Goal: Information Seeking & Learning: Learn about a topic

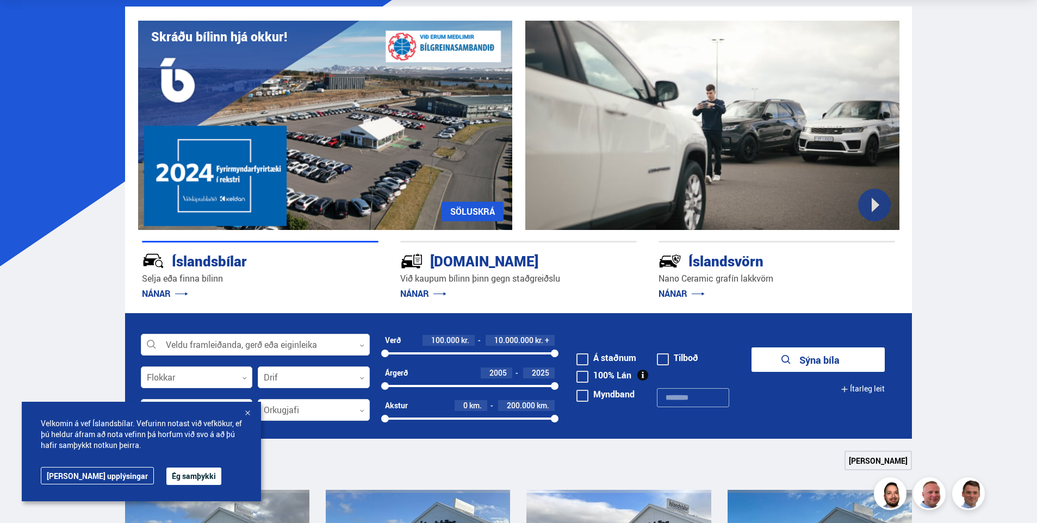
click at [173, 471] on button "Ég samþykki" at bounding box center [193, 475] width 55 height 17
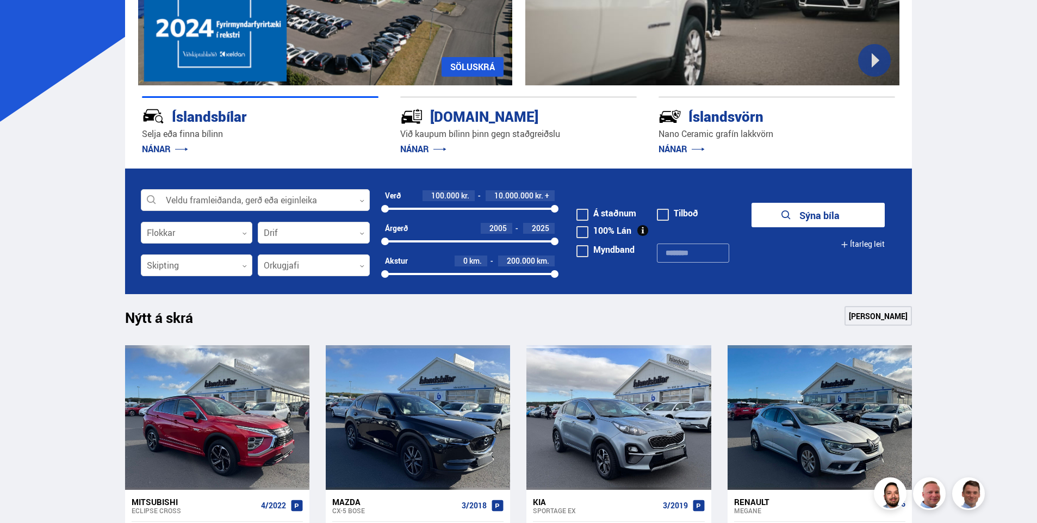
drag, startPoint x: 49, startPoint y: 232, endPoint x: 47, endPoint y: 266, distance: 33.7
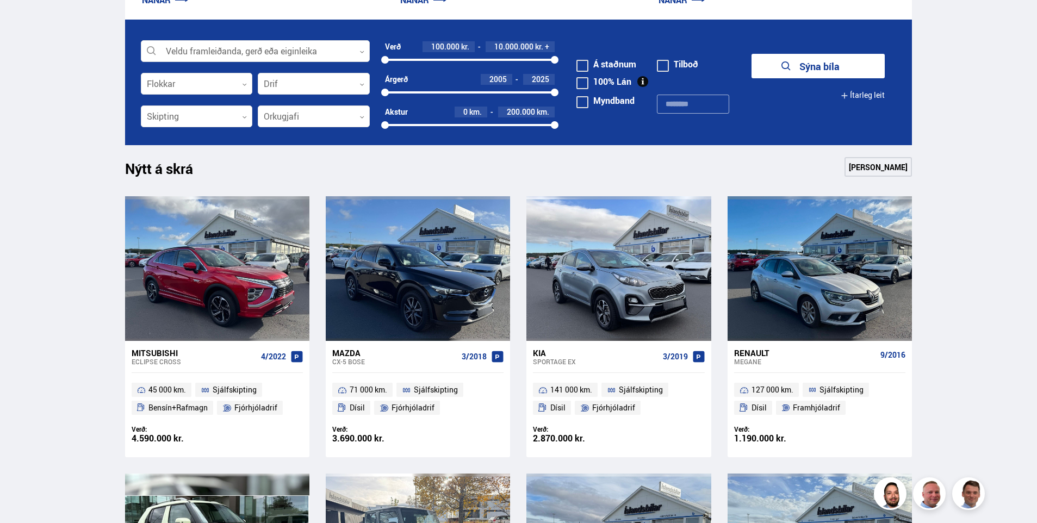
drag, startPoint x: 48, startPoint y: 297, endPoint x: 58, endPoint y: 321, distance: 25.8
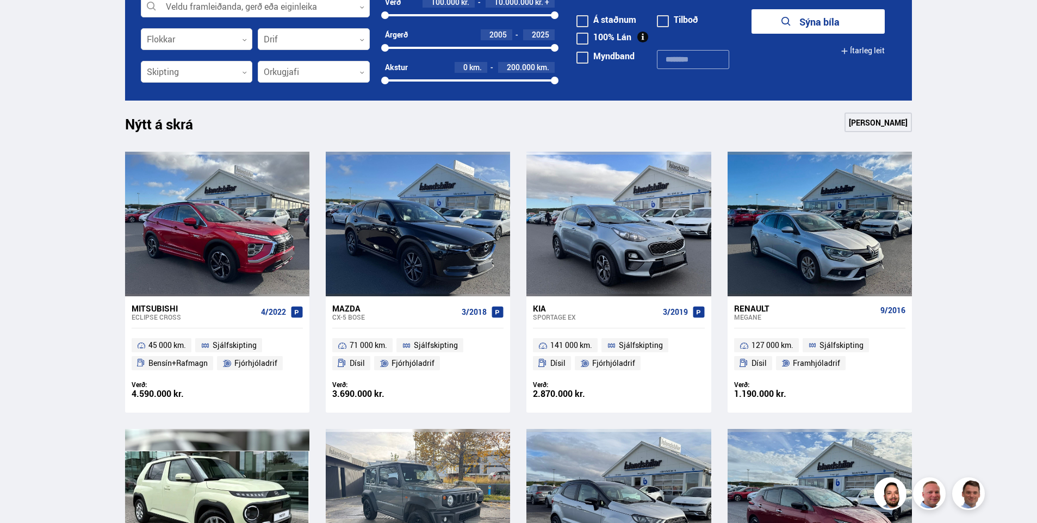
drag, startPoint x: 69, startPoint y: 321, endPoint x: 70, endPoint y: 344, distance: 23.4
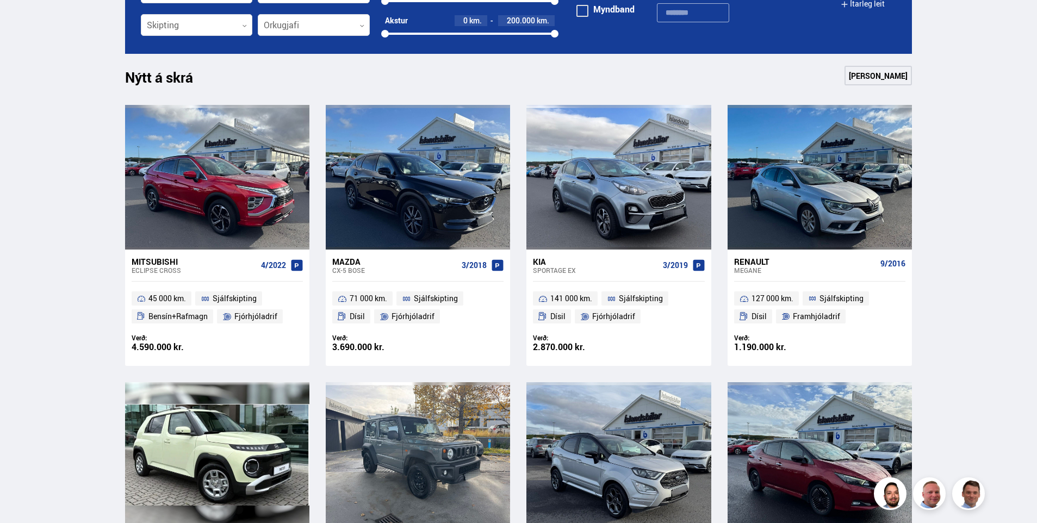
drag, startPoint x: 88, startPoint y: 199, endPoint x: 85, endPoint y: 226, distance: 26.7
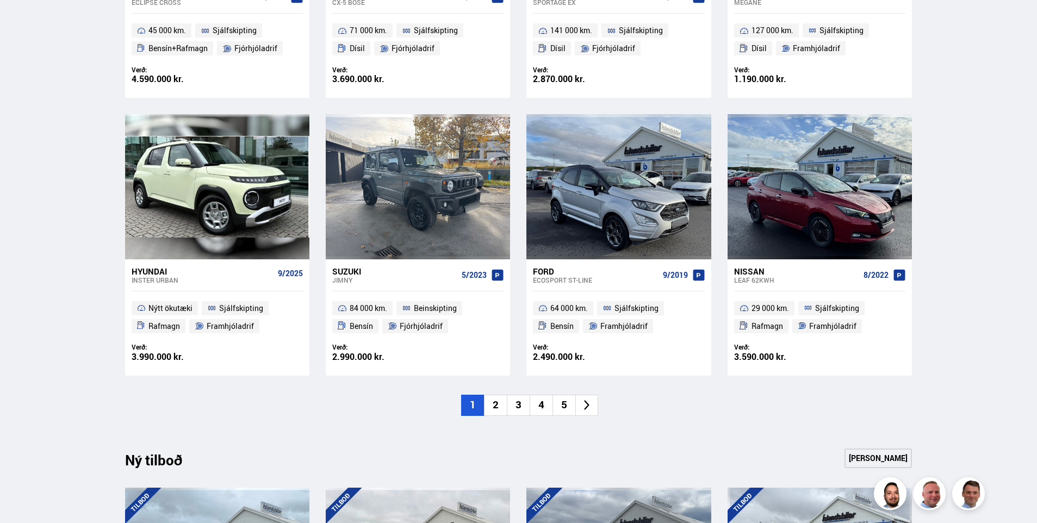
drag, startPoint x: 84, startPoint y: 177, endPoint x: 82, endPoint y: 201, distance: 24.5
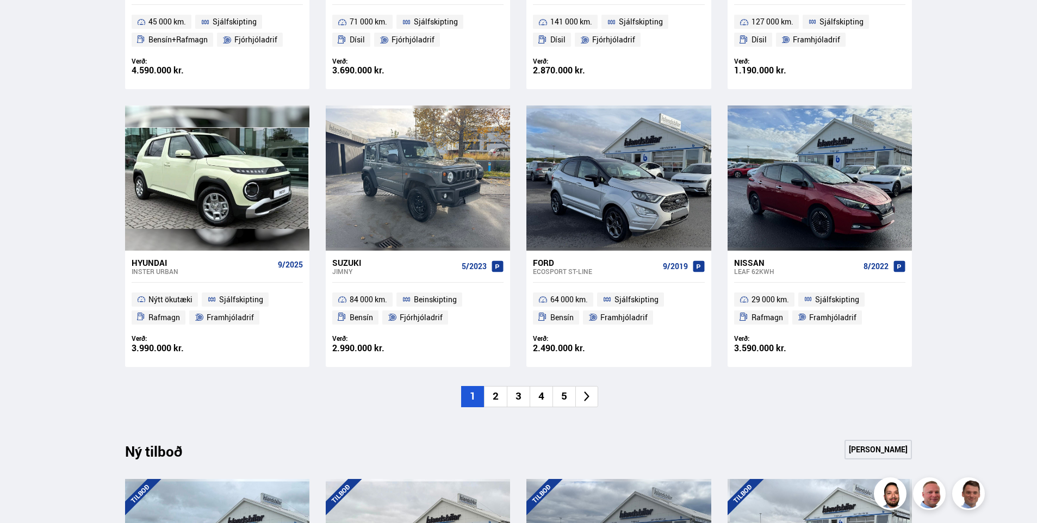
click at [485, 399] on li "2" at bounding box center [495, 396] width 23 height 21
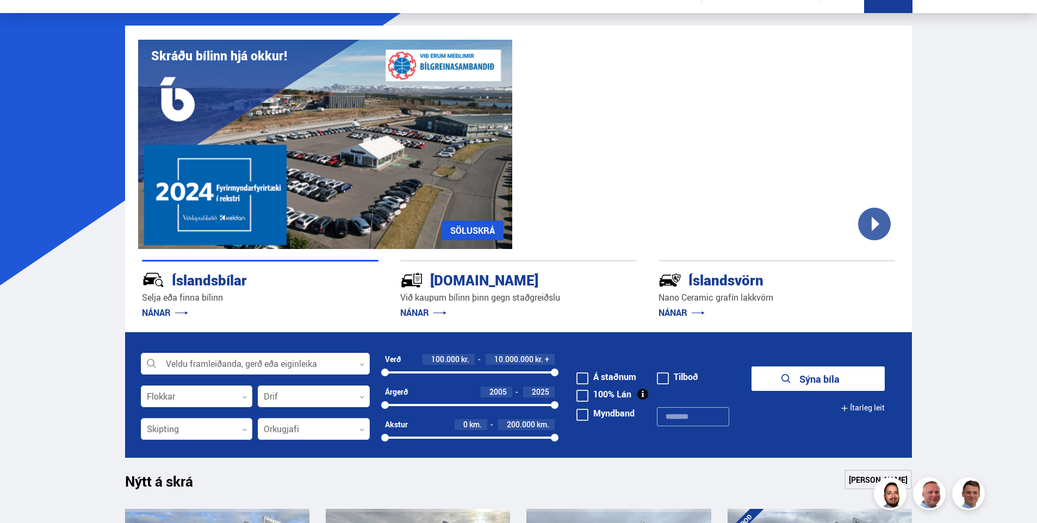
scroll to position [0, 0]
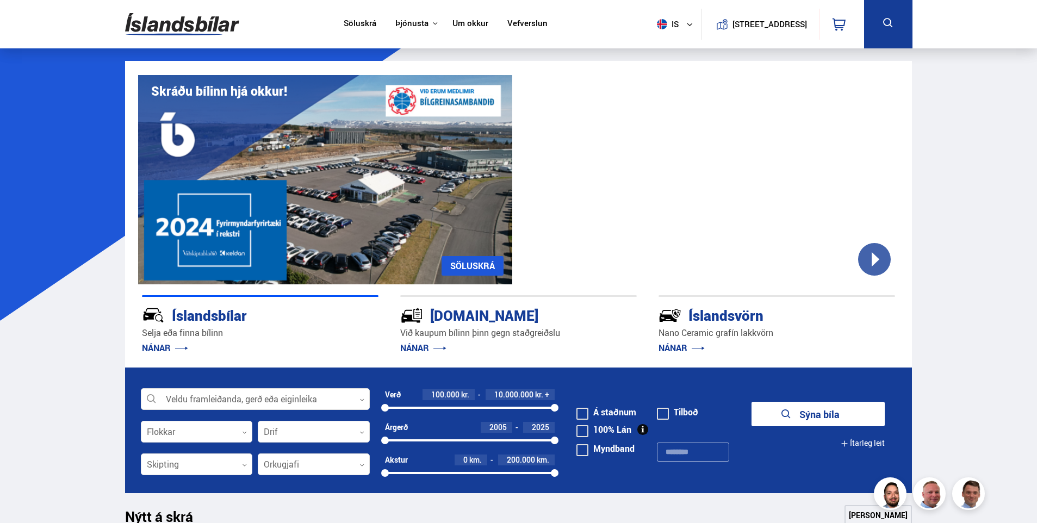
drag, startPoint x: 63, startPoint y: 252, endPoint x: 62, endPoint y: 94, distance: 157.6
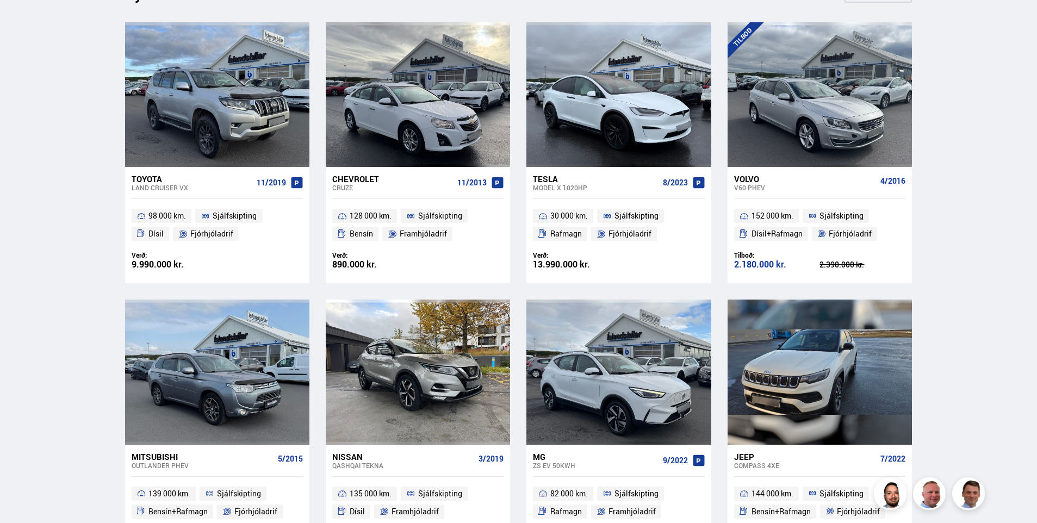
drag, startPoint x: 65, startPoint y: 259, endPoint x: 46, endPoint y: 294, distance: 39.2
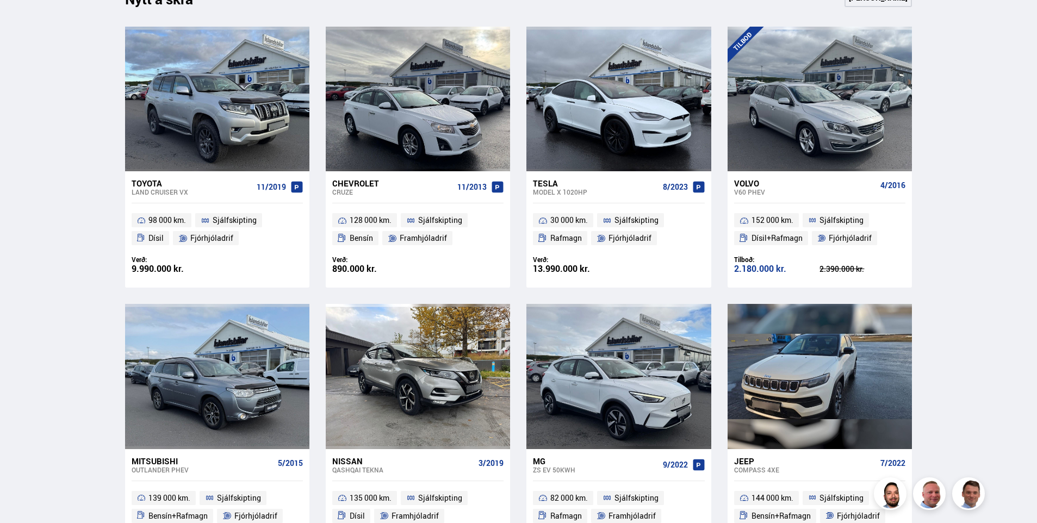
scroll to position [491, 0]
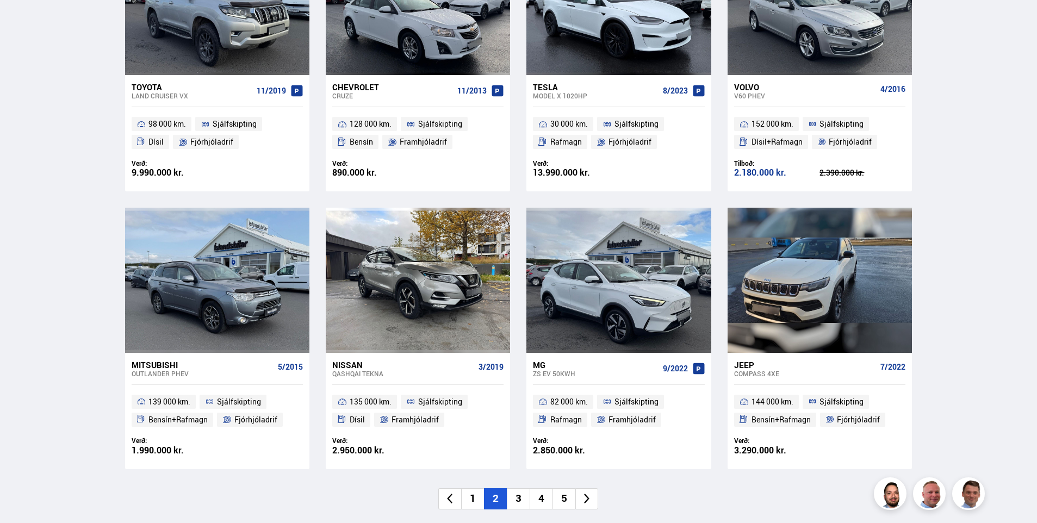
drag, startPoint x: 44, startPoint y: 253, endPoint x: 66, endPoint y: 304, distance: 55.7
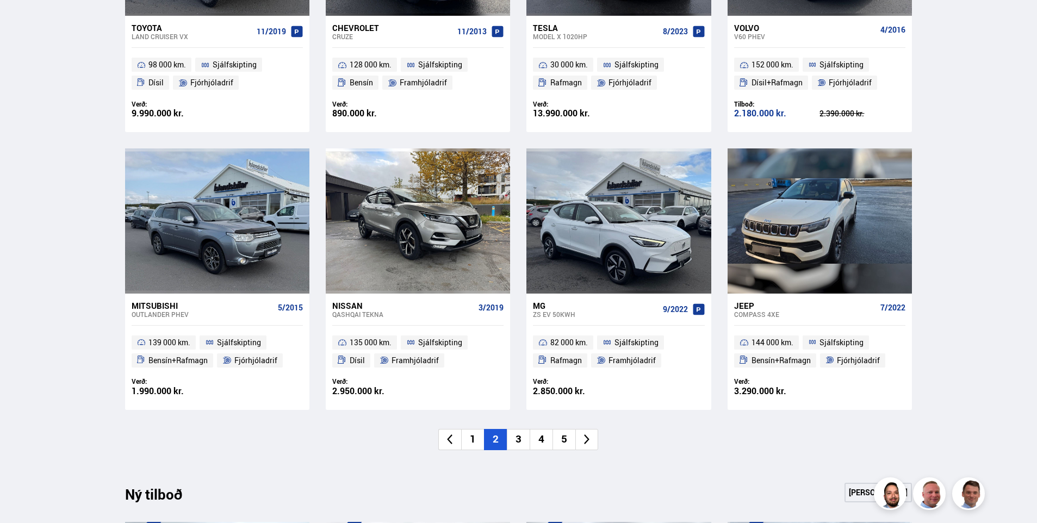
scroll to position [723, 0]
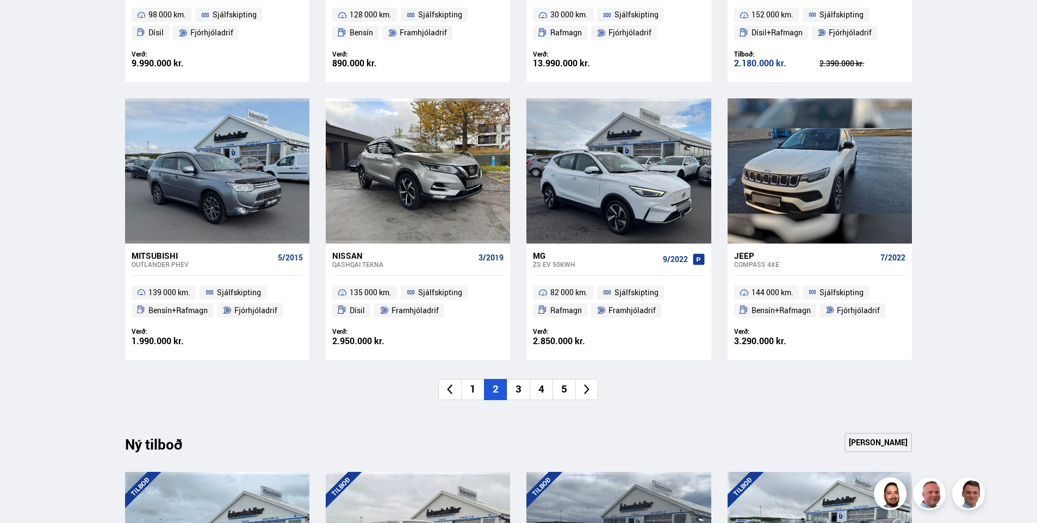
drag, startPoint x: 58, startPoint y: 278, endPoint x: 72, endPoint y: 324, distance: 47.6
click at [521, 387] on li "3" at bounding box center [518, 389] width 23 height 21
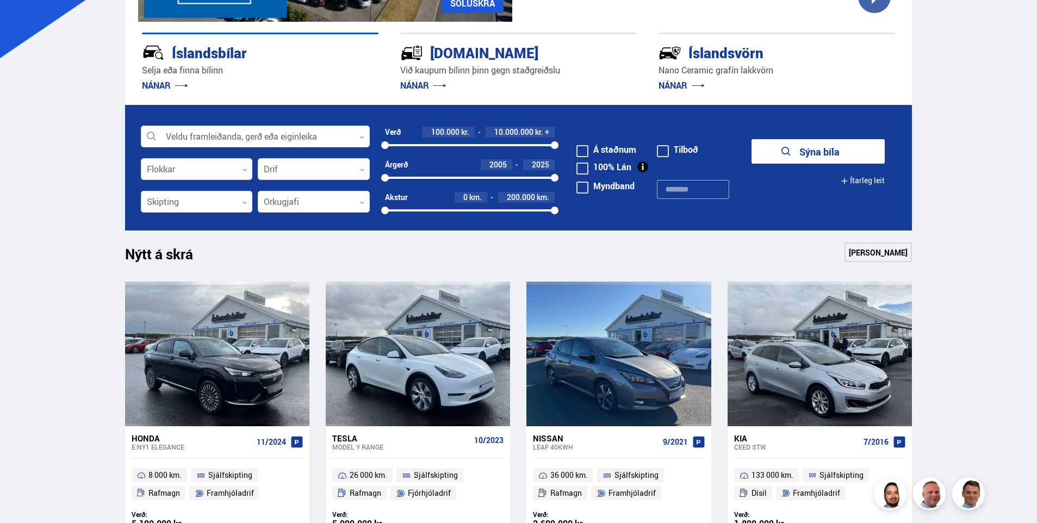
drag, startPoint x: 52, startPoint y: 190, endPoint x: 51, endPoint y: 85, distance: 104.9
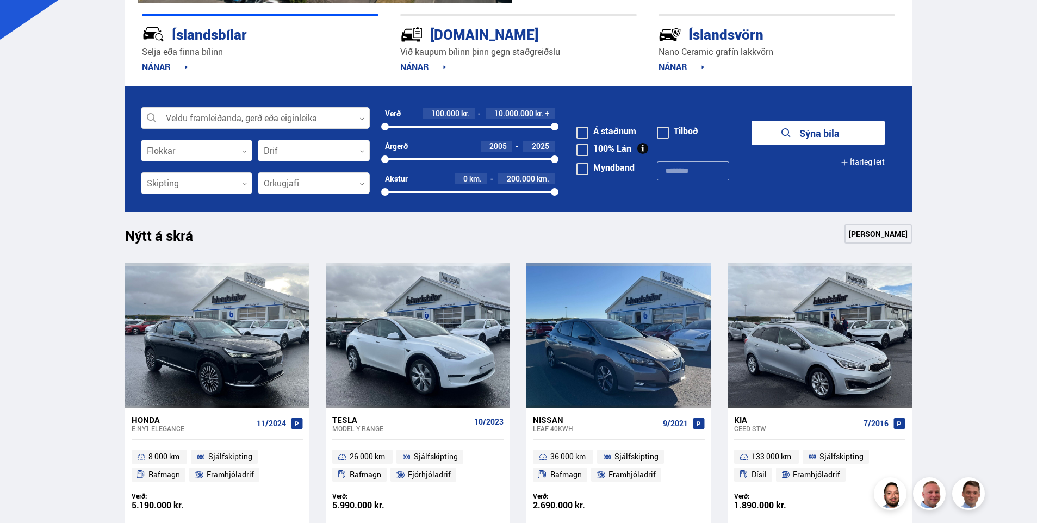
drag, startPoint x: 79, startPoint y: 340, endPoint x: 84, endPoint y: 325, distance: 15.8
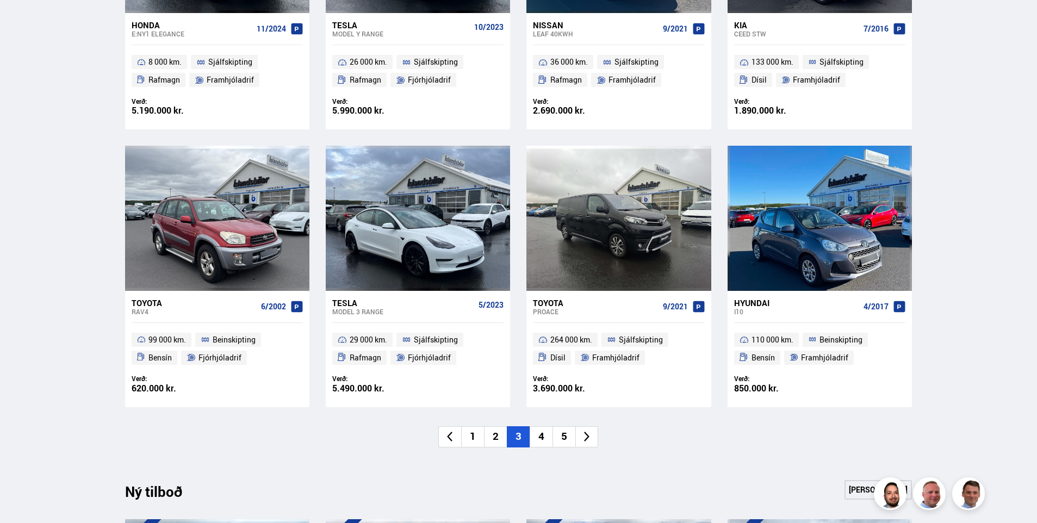
drag, startPoint x: 84, startPoint y: 316, endPoint x: 99, endPoint y: 357, distance: 43.5
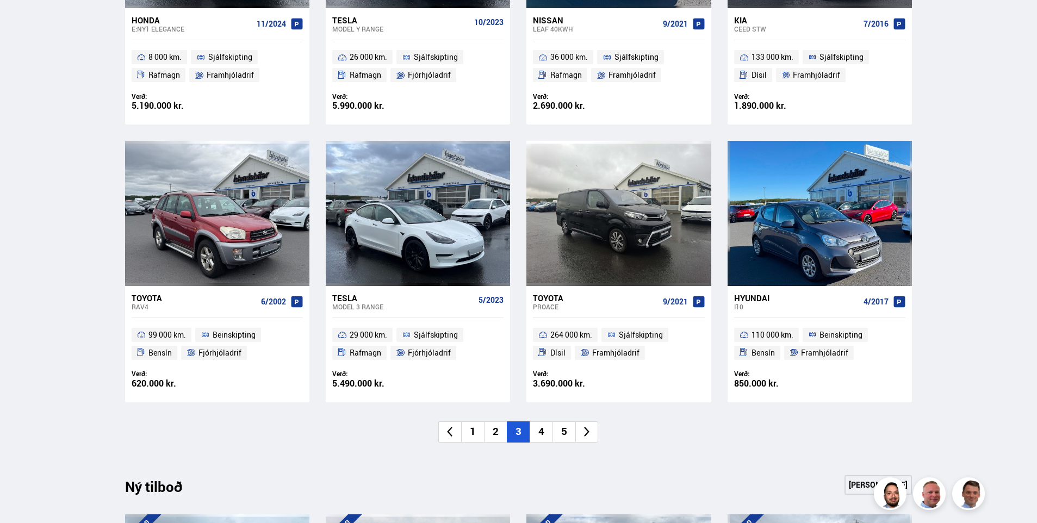
click at [539, 440] on li "4" at bounding box center [540, 431] width 23 height 21
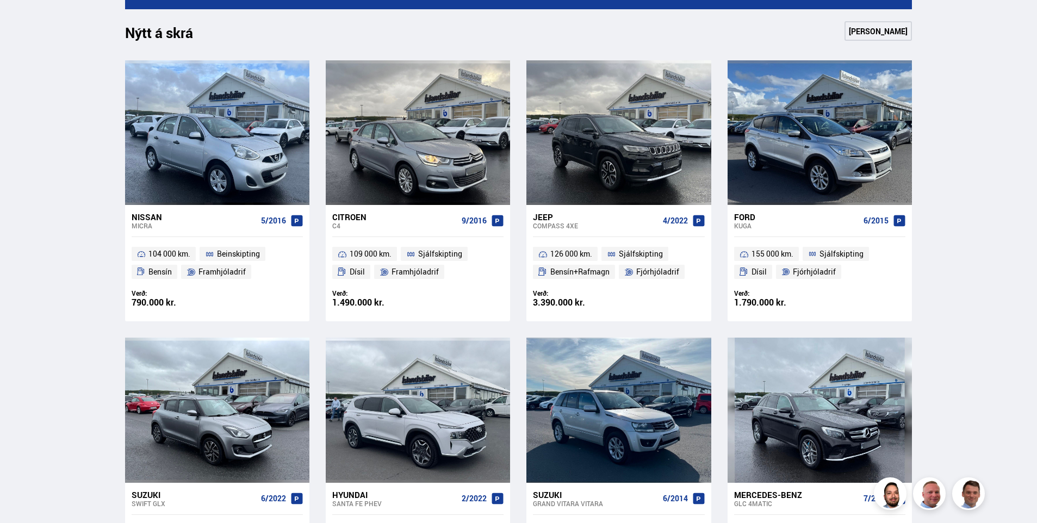
drag, startPoint x: 29, startPoint y: 212, endPoint x: 28, endPoint y: 264, distance: 51.6
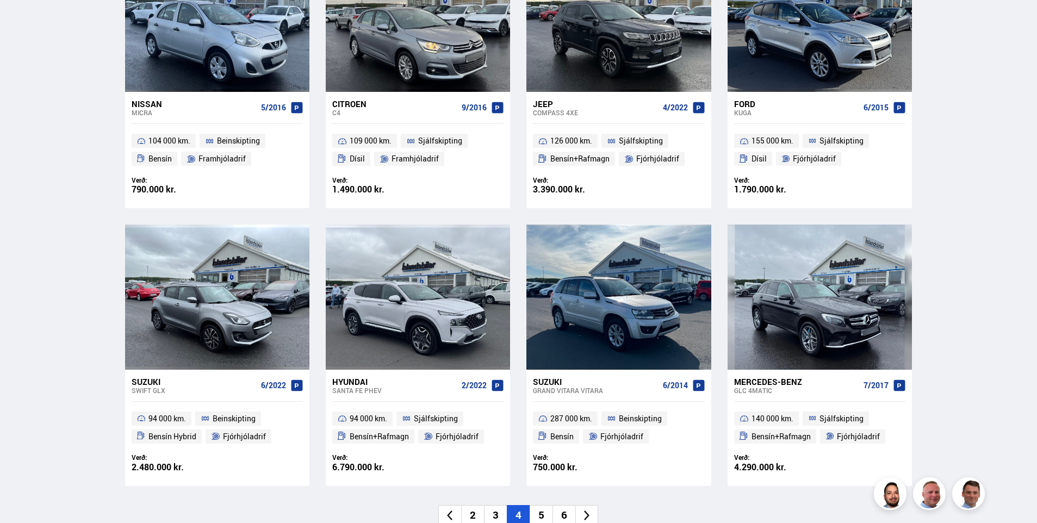
scroll to position [769, 0]
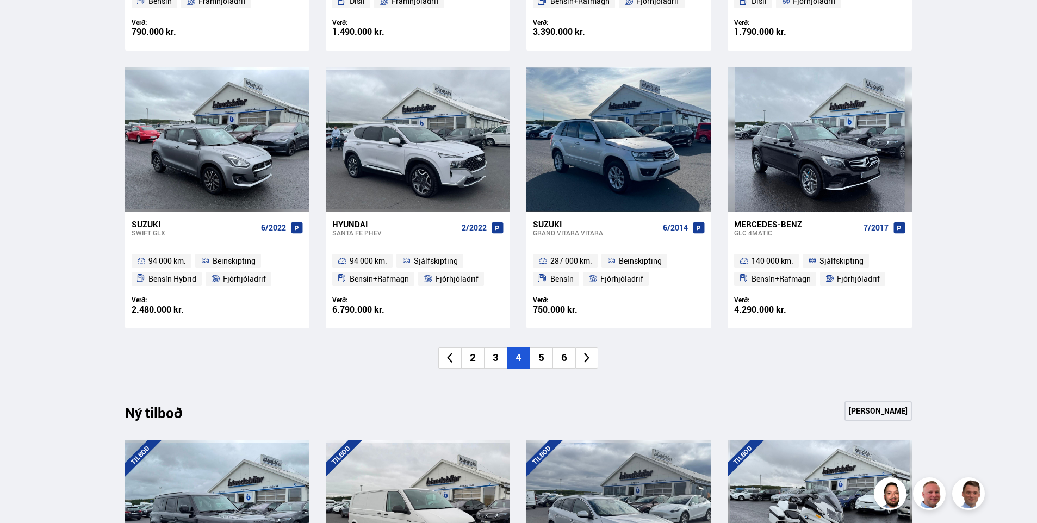
drag, startPoint x: 24, startPoint y: 242, endPoint x: 33, endPoint y: 319, distance: 76.6
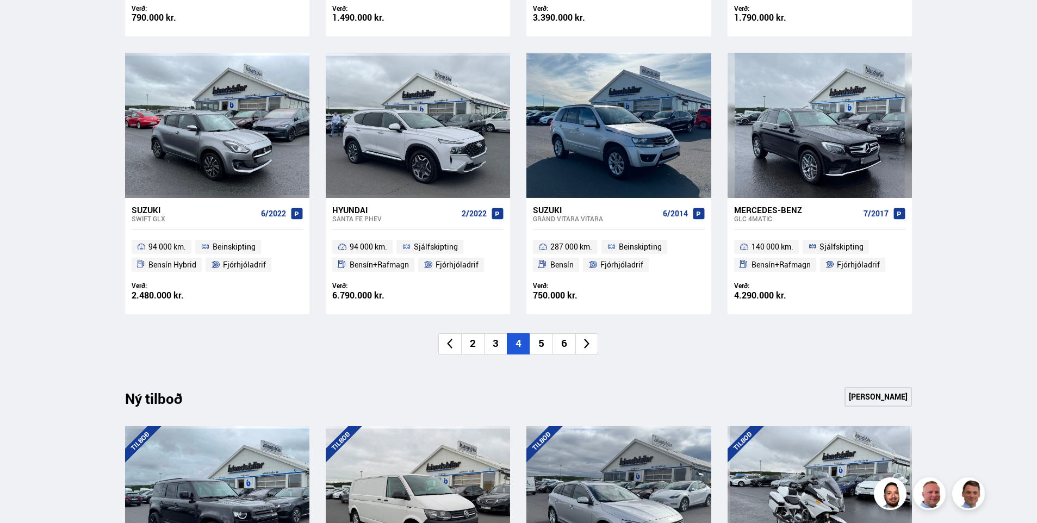
click at [542, 351] on li "5" at bounding box center [540, 343] width 23 height 21
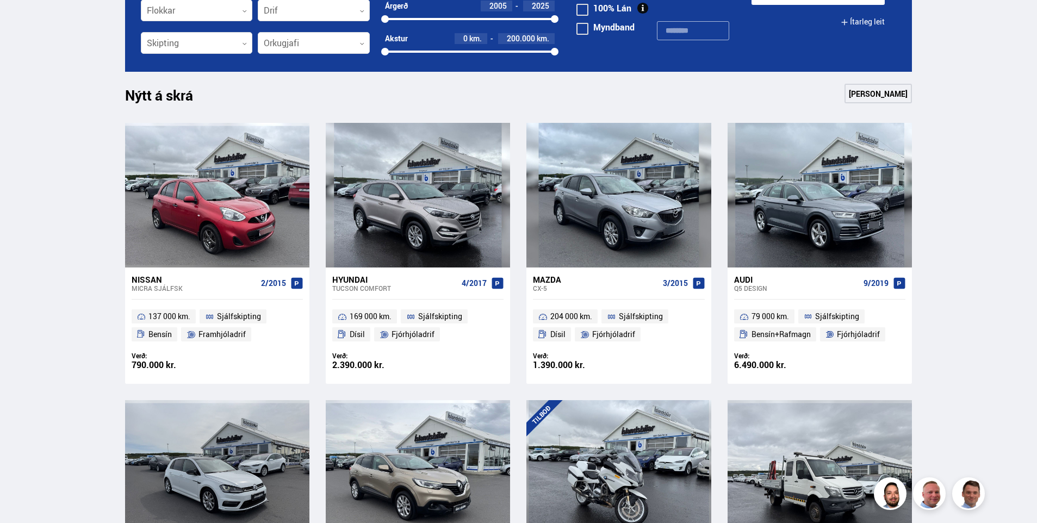
drag, startPoint x: 998, startPoint y: 219, endPoint x: 997, endPoint y: 253, distance: 34.8
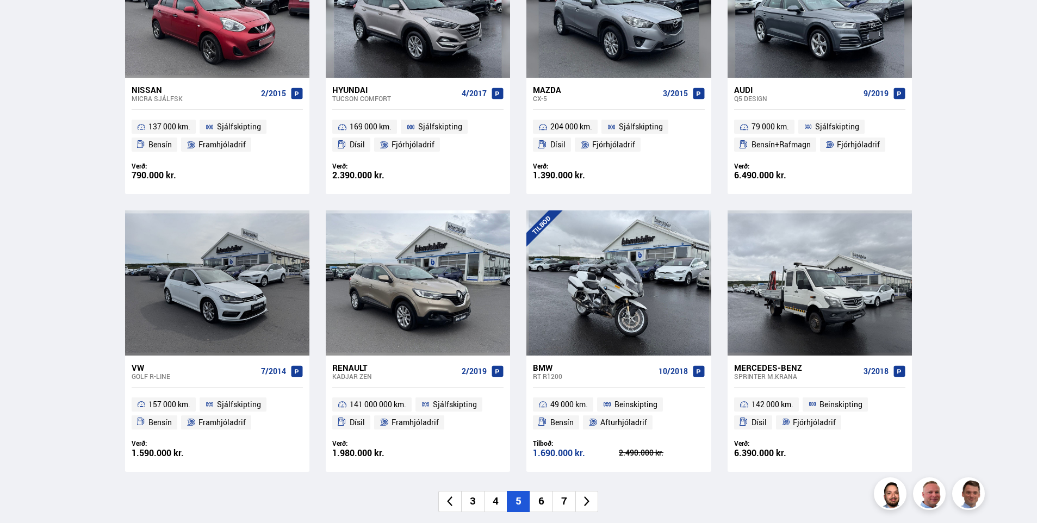
drag, startPoint x: 107, startPoint y: 161, endPoint x: 117, endPoint y: 231, distance: 70.9
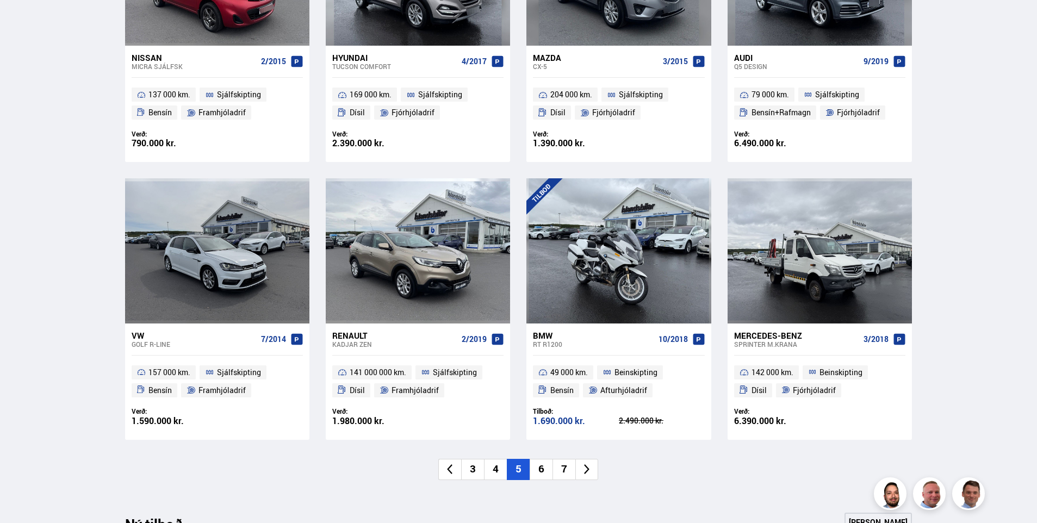
click at [540, 472] on li "6" at bounding box center [540, 469] width 23 height 21
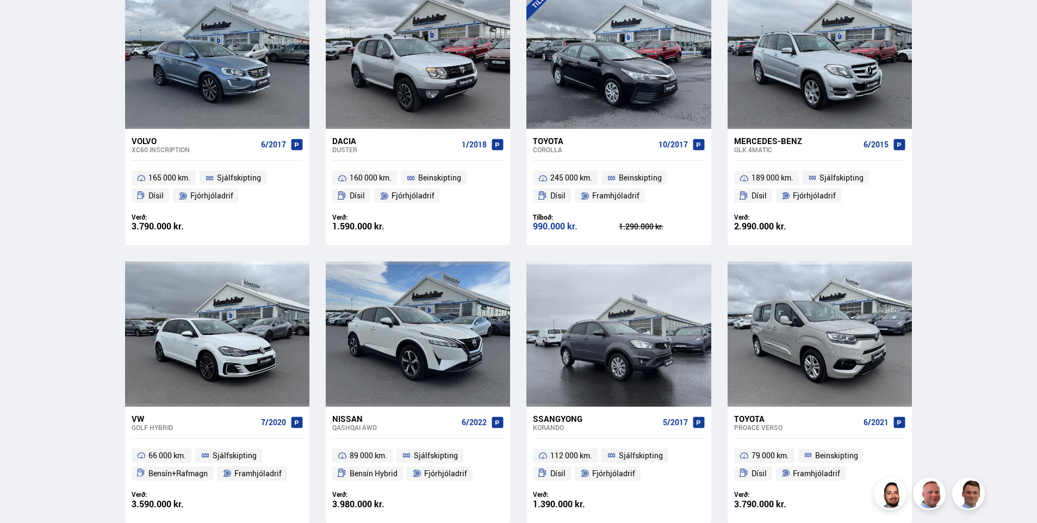
scroll to position [534, 0]
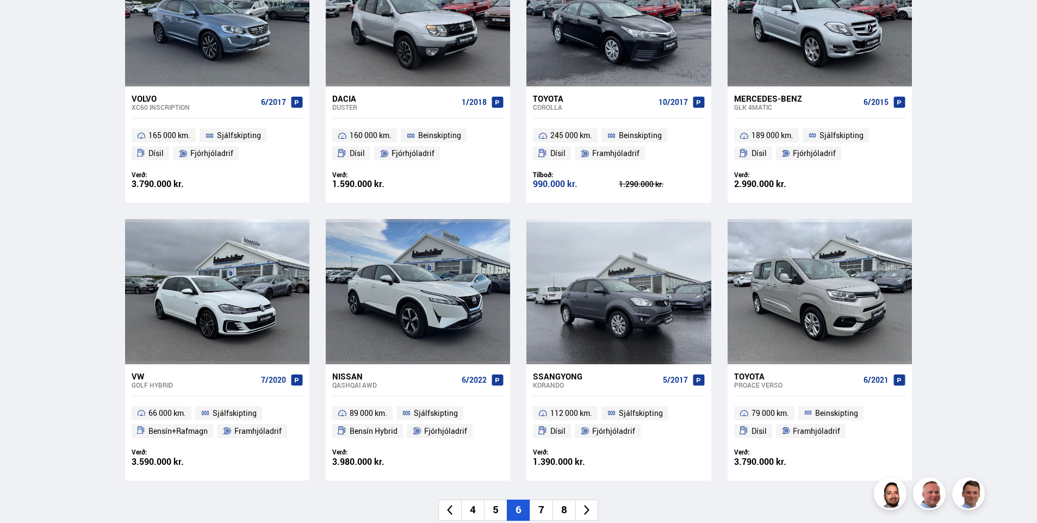
drag, startPoint x: 994, startPoint y: 153, endPoint x: 999, endPoint y: 164, distance: 11.4
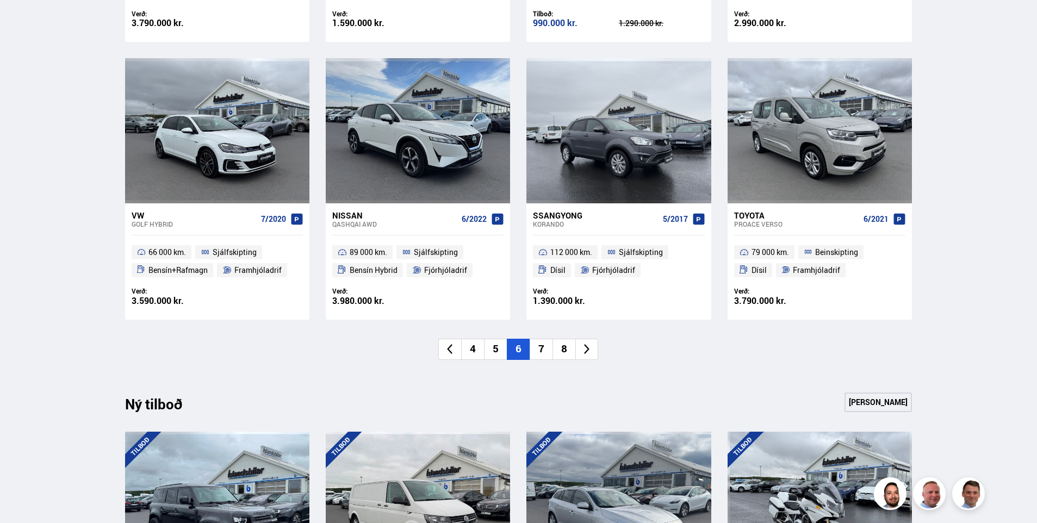
scroll to position [654, 0]
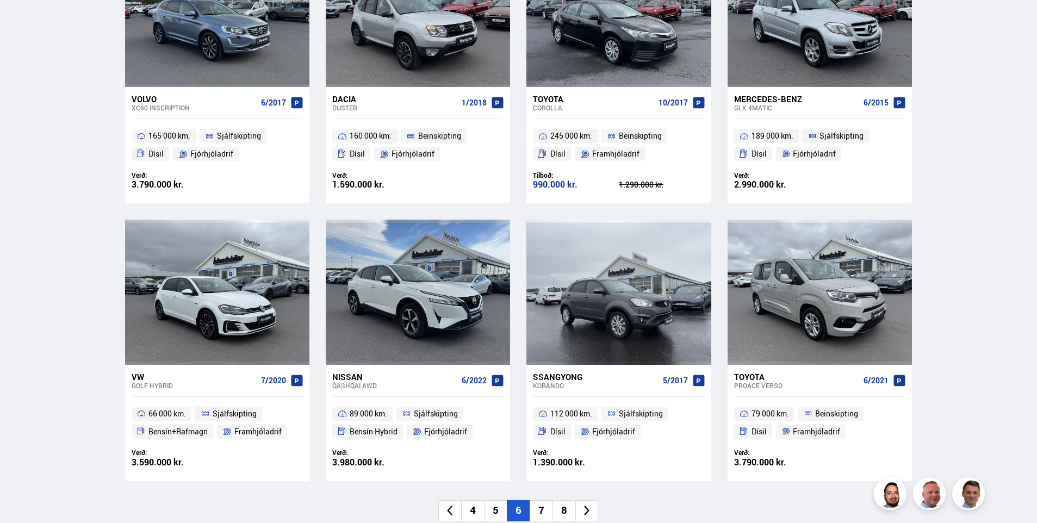
drag, startPoint x: 12, startPoint y: 136, endPoint x: 24, endPoint y: 197, distance: 62.1
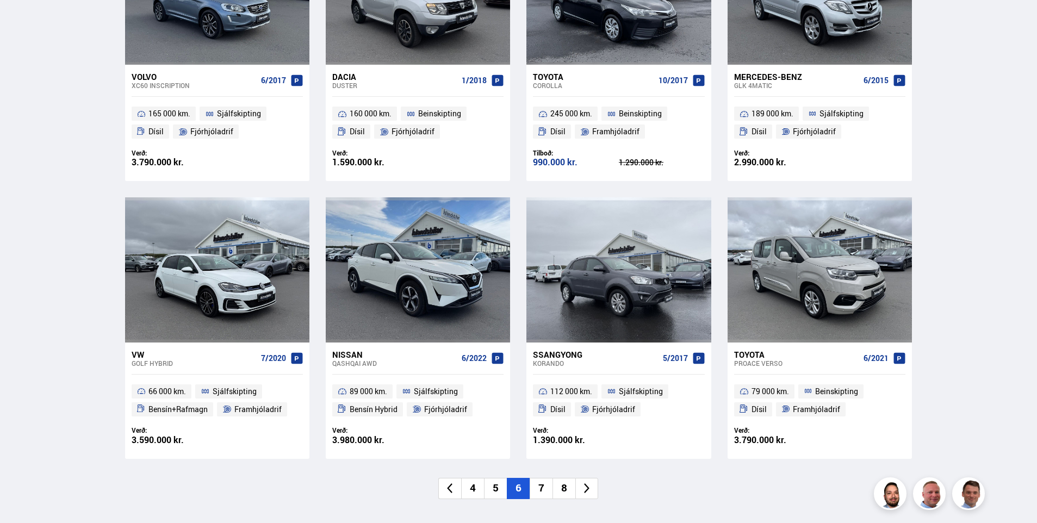
click at [541, 490] on li "7" at bounding box center [540, 488] width 23 height 21
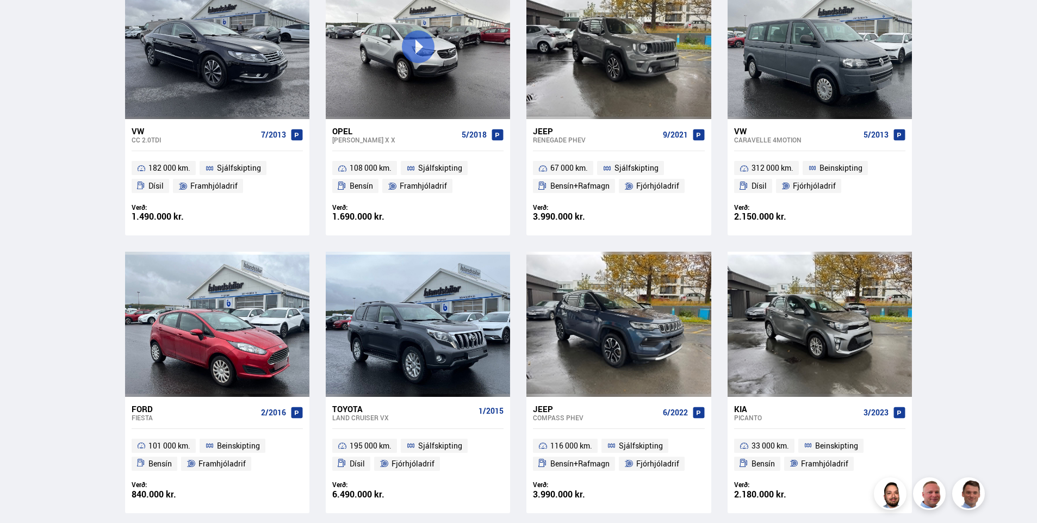
scroll to position [515, 0]
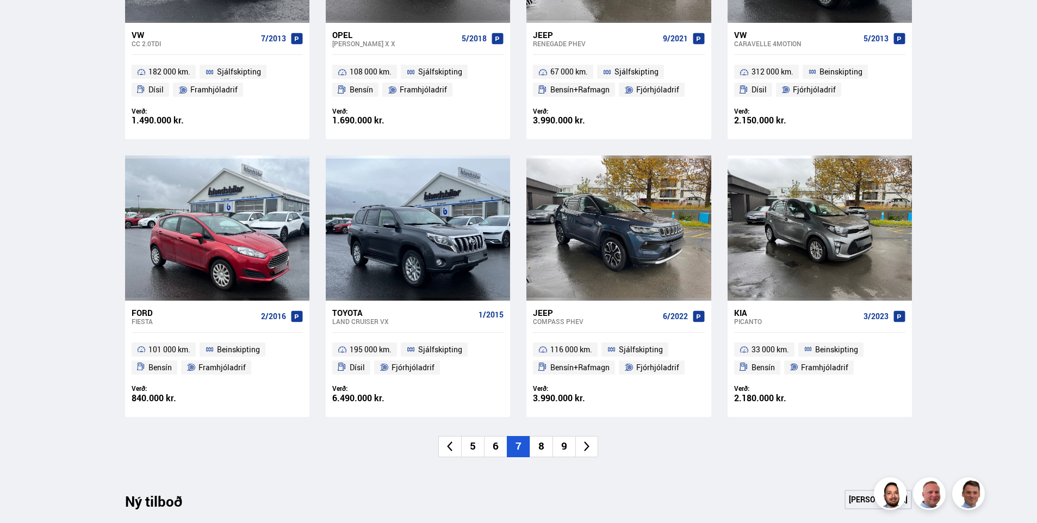
drag, startPoint x: 985, startPoint y: 191, endPoint x: 990, endPoint y: 214, distance: 23.9
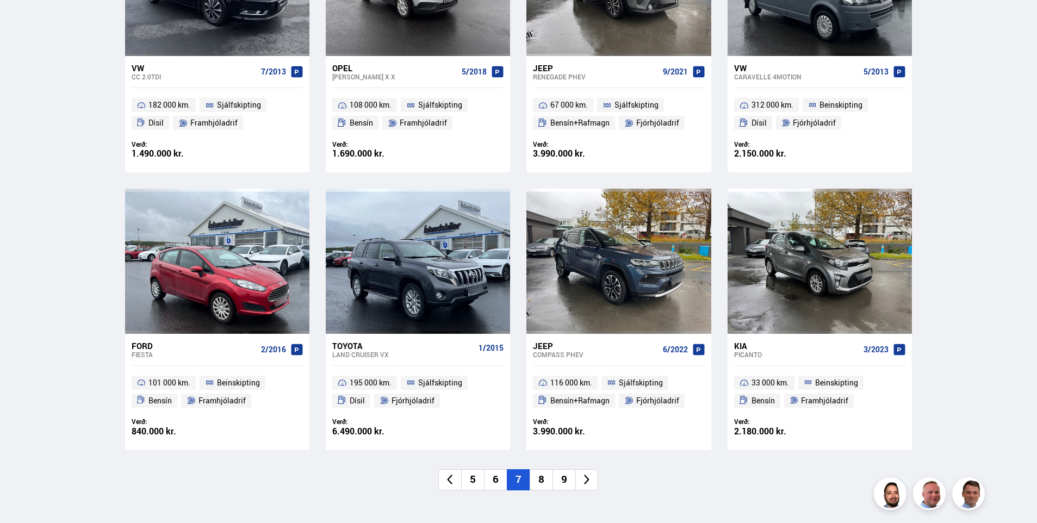
scroll to position [614, 0]
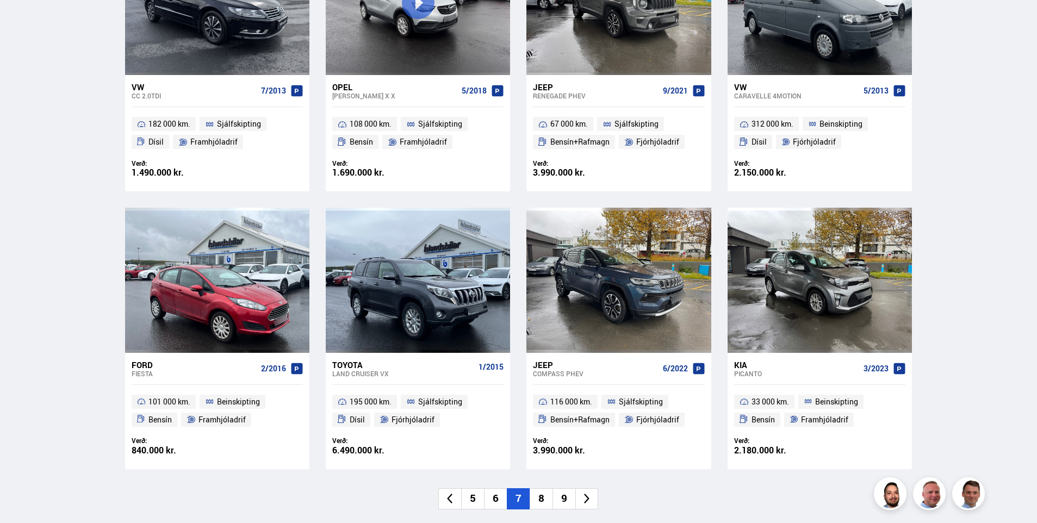
click at [544, 497] on li "8" at bounding box center [540, 498] width 23 height 21
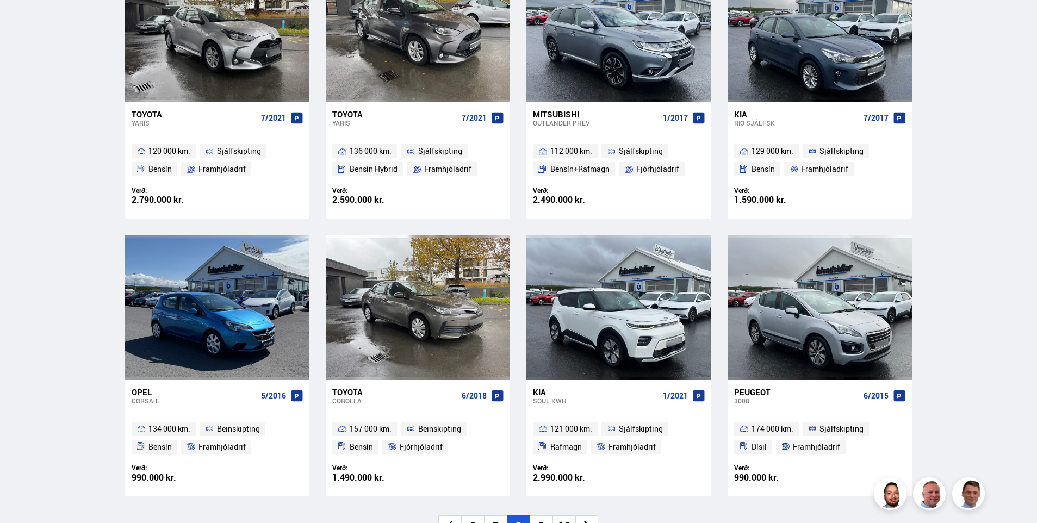
scroll to position [616, 0]
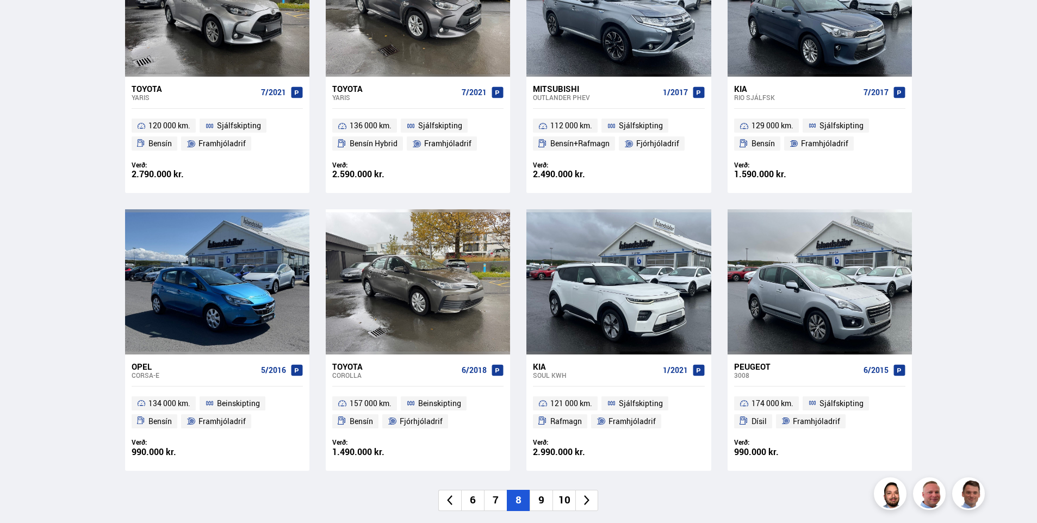
drag, startPoint x: 984, startPoint y: 286, endPoint x: 980, endPoint y: 321, distance: 34.5
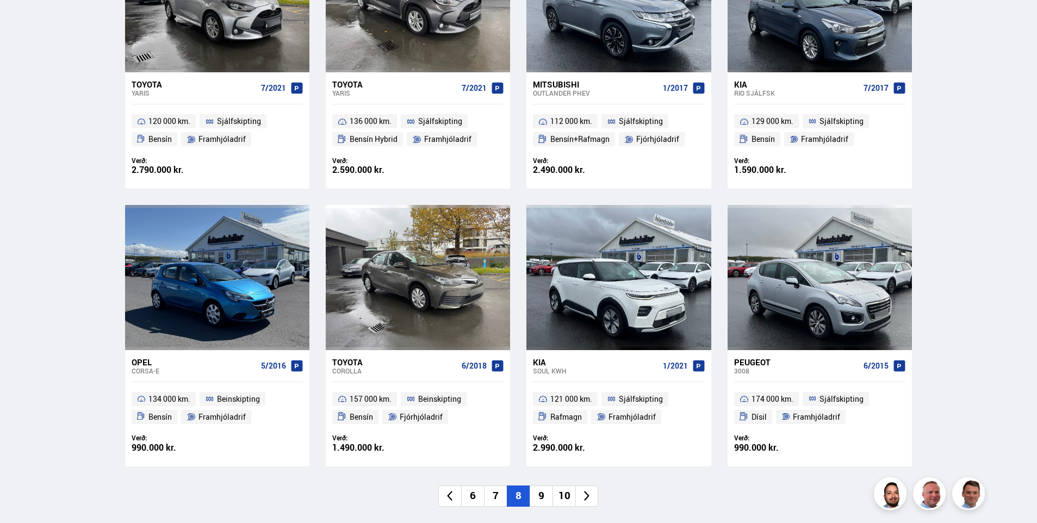
click at [980, 321] on div "Söluskrá Þjónusta Íslandsbílar [DOMAIN_NAME] Íslandsvörn Leiðbeiningar Um okkur…" at bounding box center [518, 476] width 1037 height 2184
click at [540, 498] on li "9" at bounding box center [540, 495] width 23 height 21
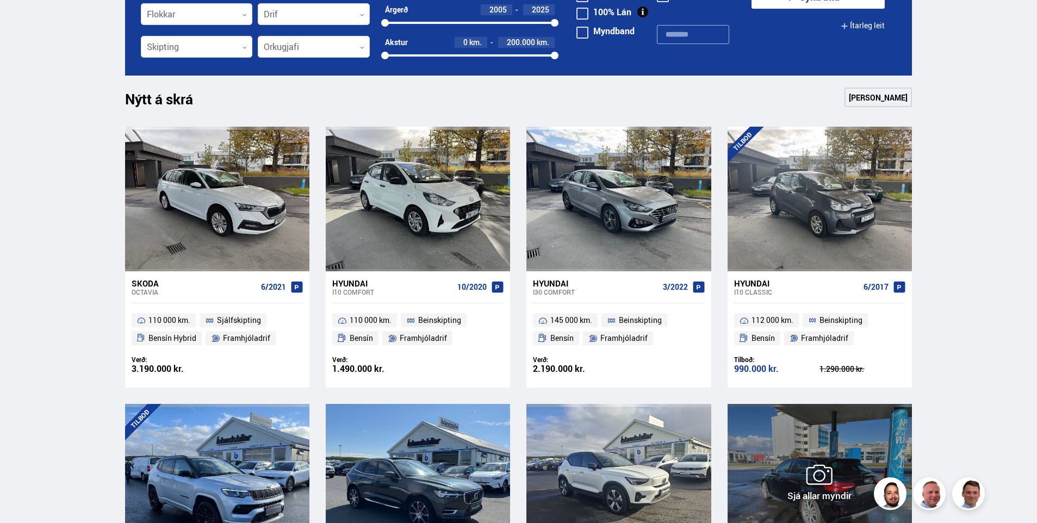
scroll to position [399, 0]
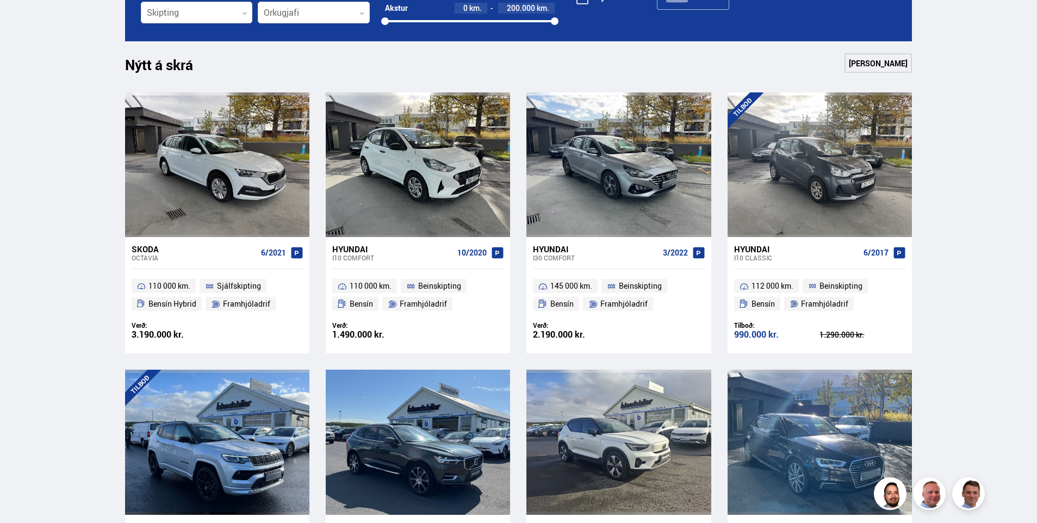
drag, startPoint x: 972, startPoint y: 207, endPoint x: 968, endPoint y: 234, distance: 27.4
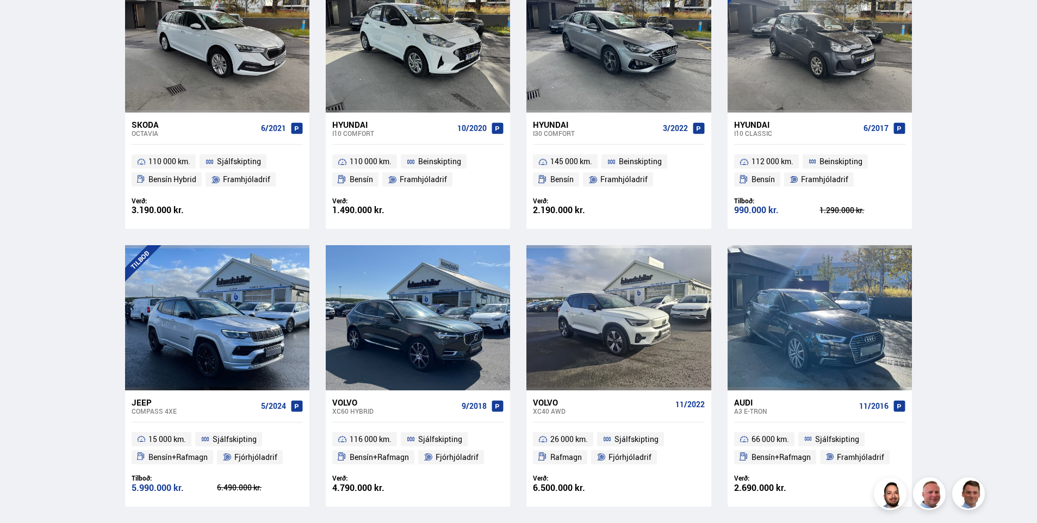
drag, startPoint x: 968, startPoint y: 234, endPoint x: 973, endPoint y: 282, distance: 48.1
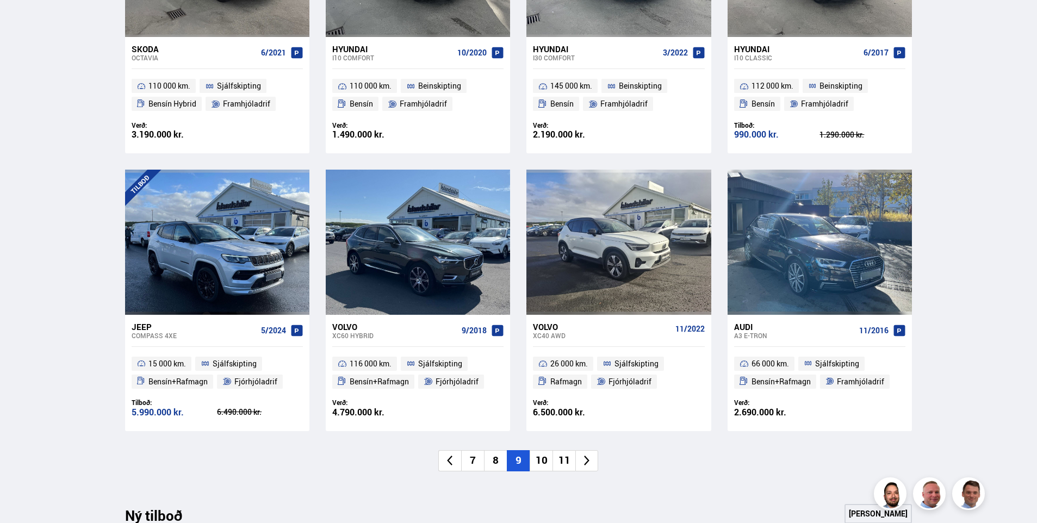
scroll to position [662, 0]
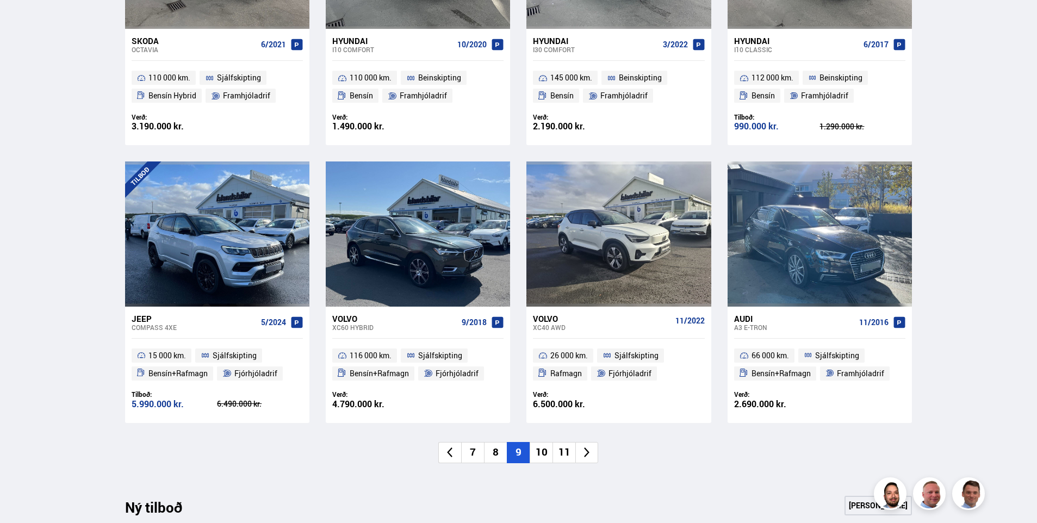
drag, startPoint x: 971, startPoint y: 288, endPoint x: 969, endPoint y: 315, distance: 26.7
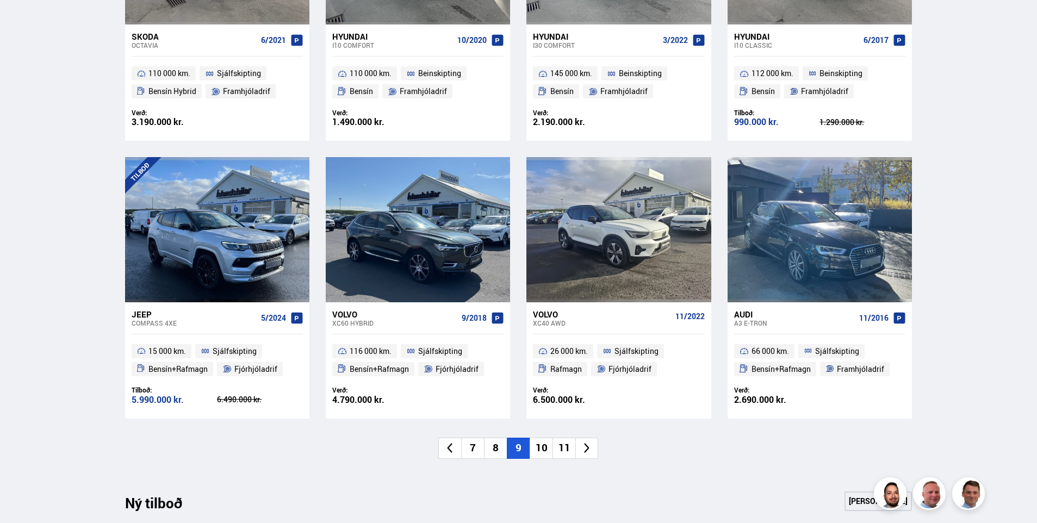
drag, startPoint x: 960, startPoint y: 307, endPoint x: 966, endPoint y: 321, distance: 15.8
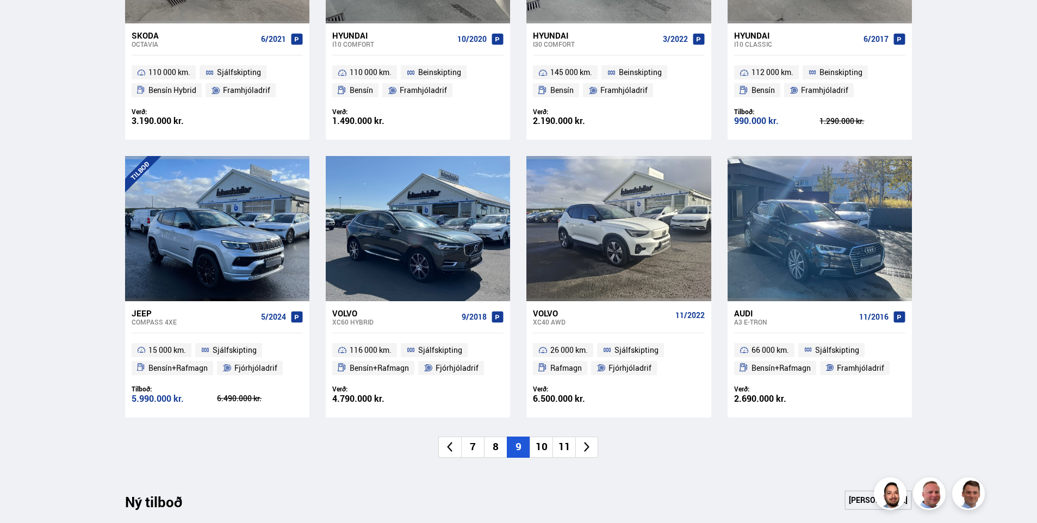
click at [966, 321] on div "Söluskrá Þjónusta Íslandsbílar [DOMAIN_NAME] Íslandsvörn Leiðbeiningar Um okkur…" at bounding box center [518, 427] width 1037 height 2184
click at [544, 451] on li "10" at bounding box center [540, 446] width 23 height 21
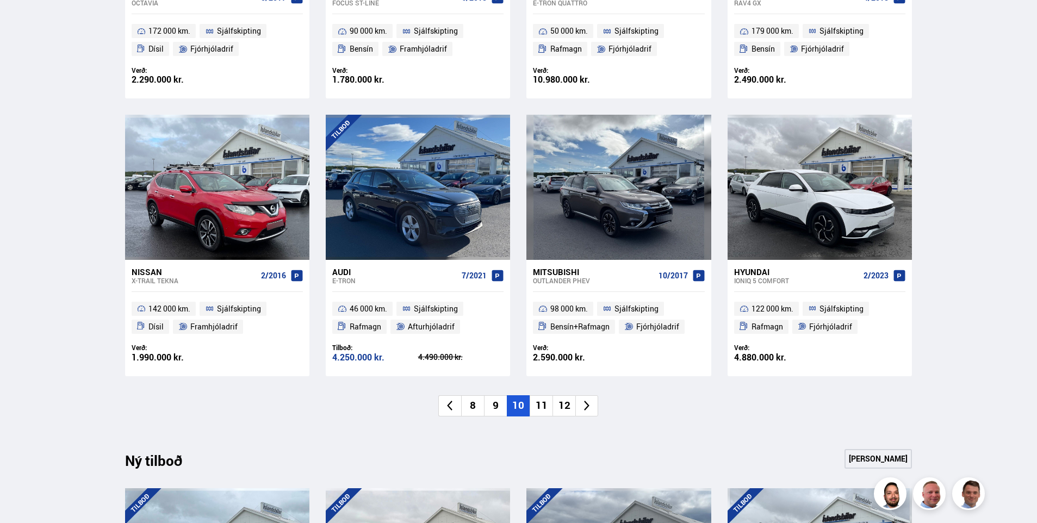
drag, startPoint x: 998, startPoint y: 163, endPoint x: 1009, endPoint y: 203, distance: 42.2
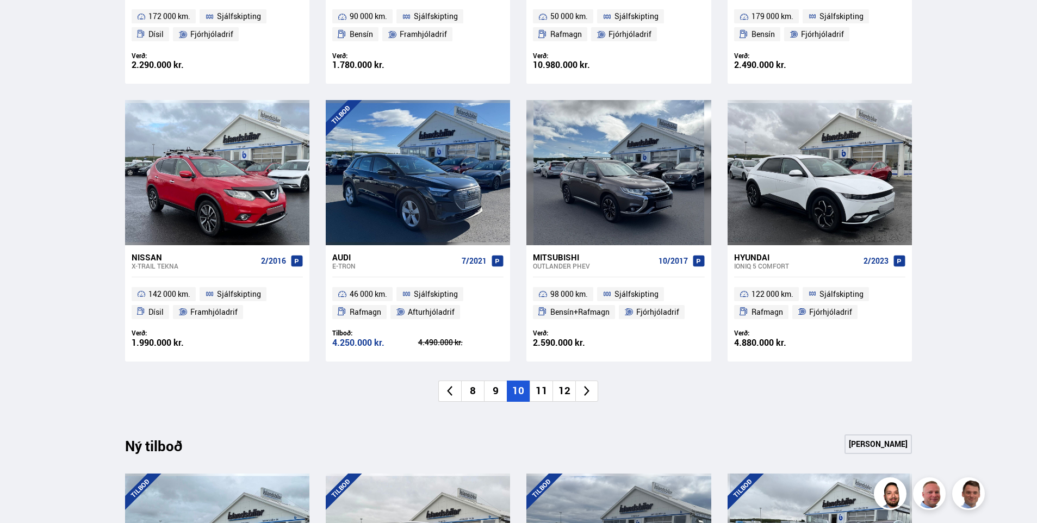
click at [541, 395] on li "11" at bounding box center [540, 390] width 23 height 21
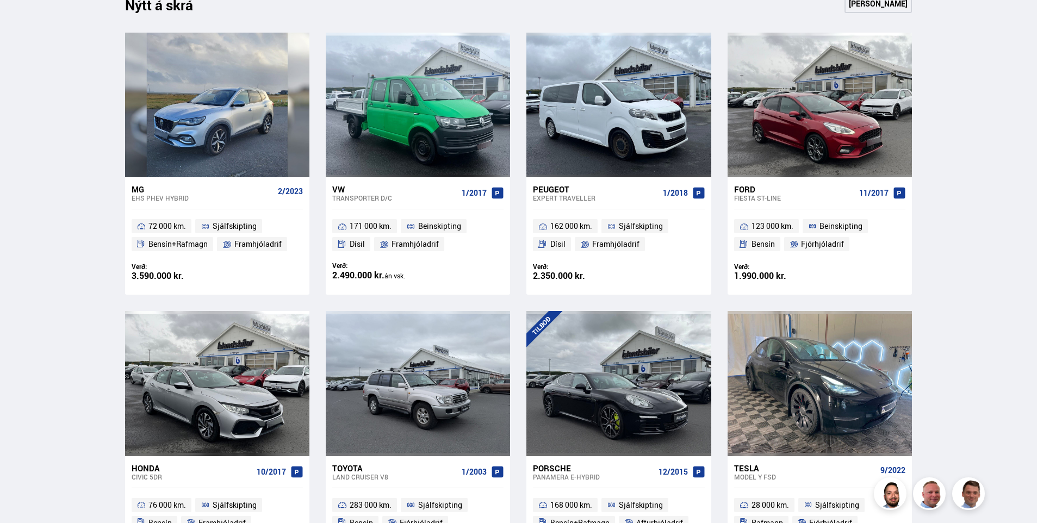
drag, startPoint x: 967, startPoint y: 210, endPoint x: 971, endPoint y: 156, distance: 54.5
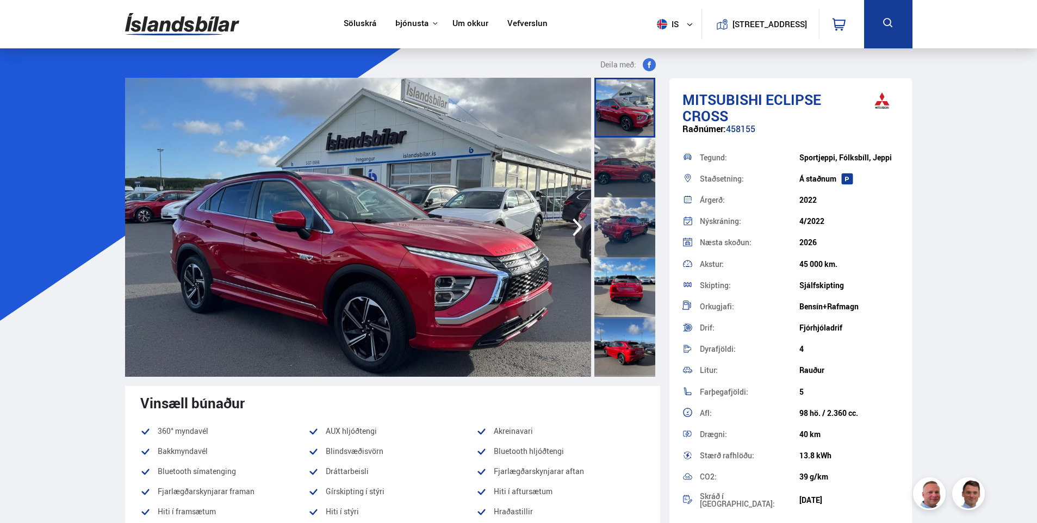
click at [577, 223] on icon "button" at bounding box center [577, 228] width 10 height 18
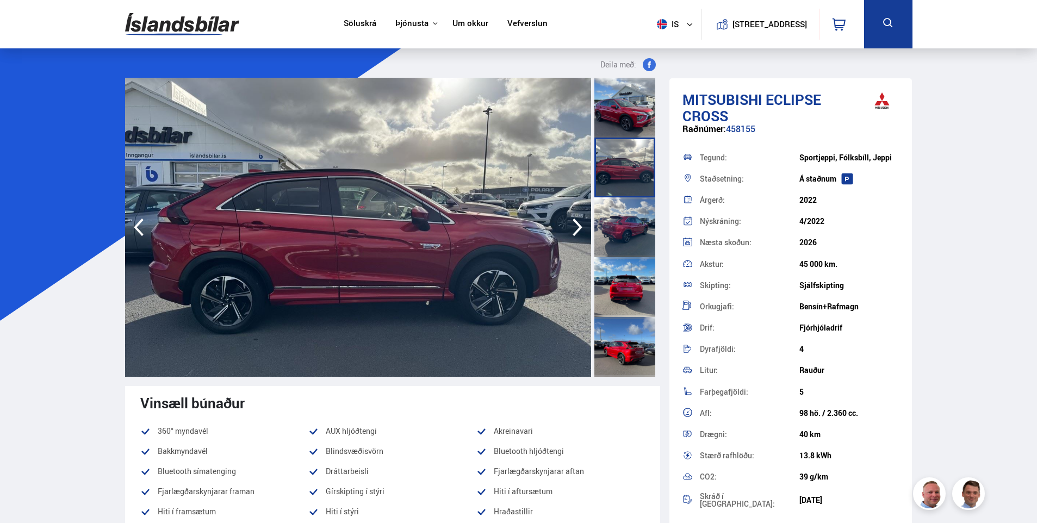
click at [577, 223] on icon "button" at bounding box center [577, 228] width 10 height 18
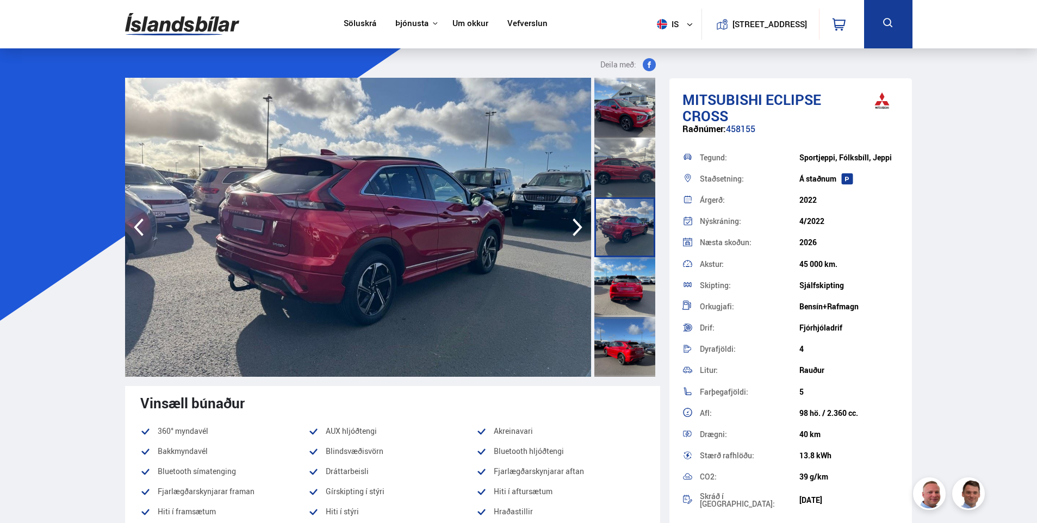
click at [577, 223] on icon "button" at bounding box center [577, 228] width 10 height 18
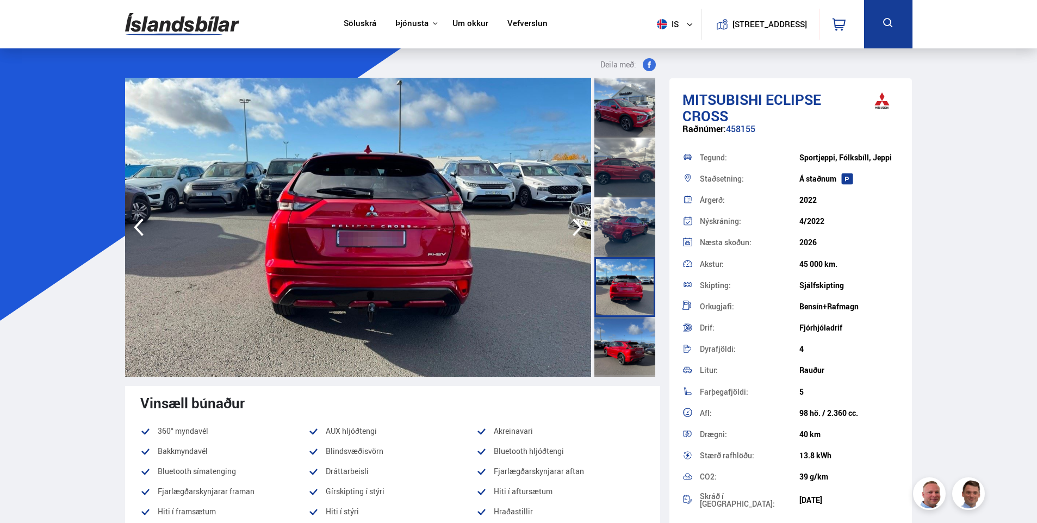
click at [577, 223] on icon "button" at bounding box center [577, 228] width 10 height 18
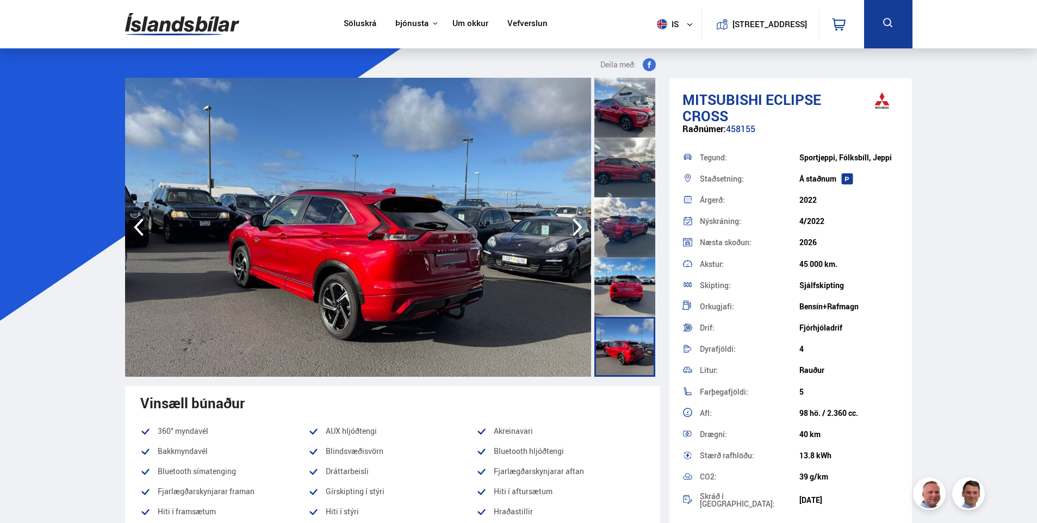
click at [577, 223] on icon "button" at bounding box center [577, 228] width 10 height 18
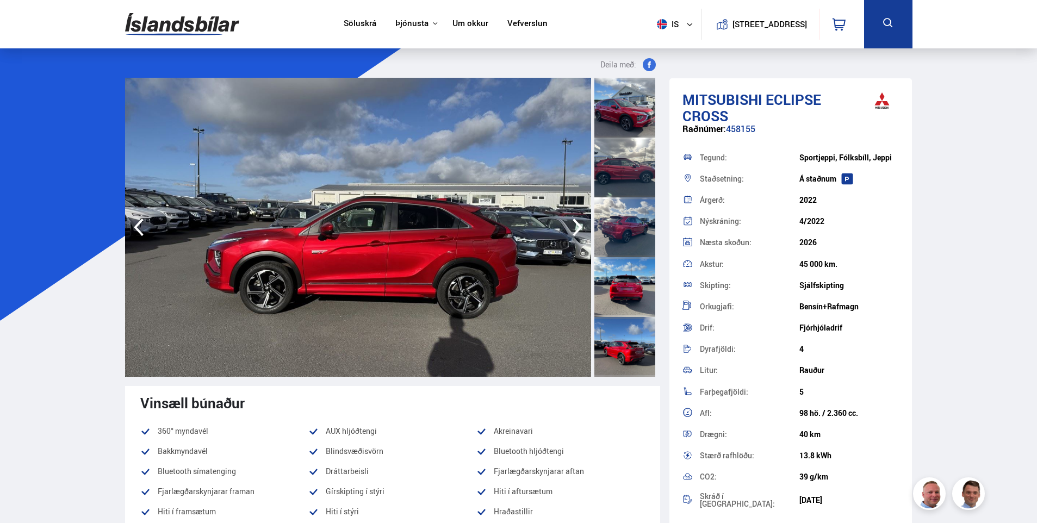
click at [577, 223] on icon "button" at bounding box center [577, 228] width 10 height 18
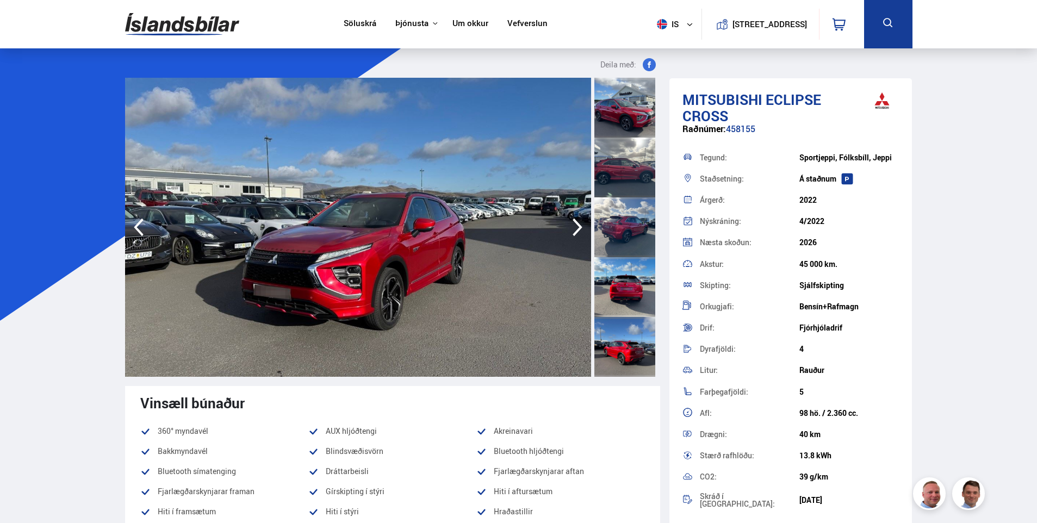
click at [577, 223] on icon "button" at bounding box center [577, 228] width 10 height 18
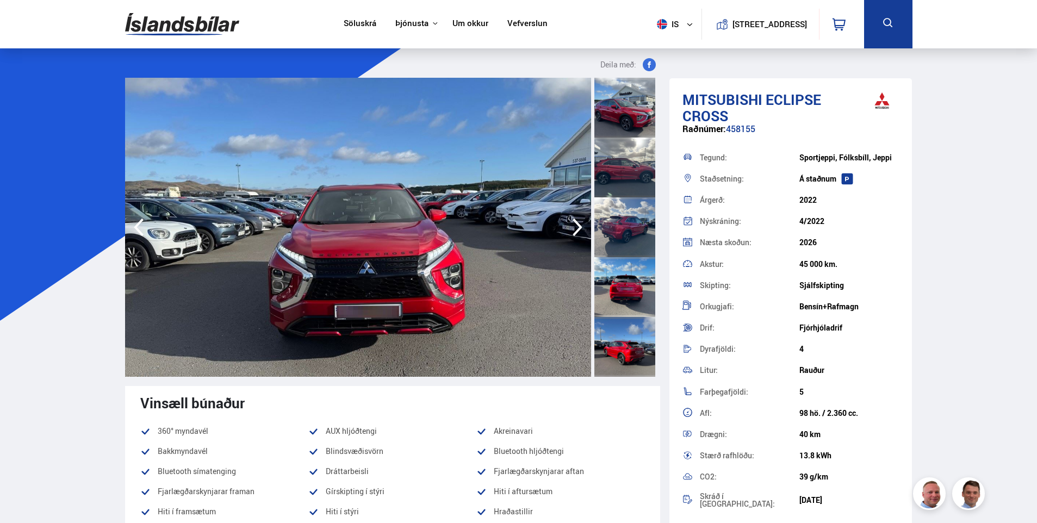
click at [577, 223] on icon "button" at bounding box center [577, 228] width 10 height 18
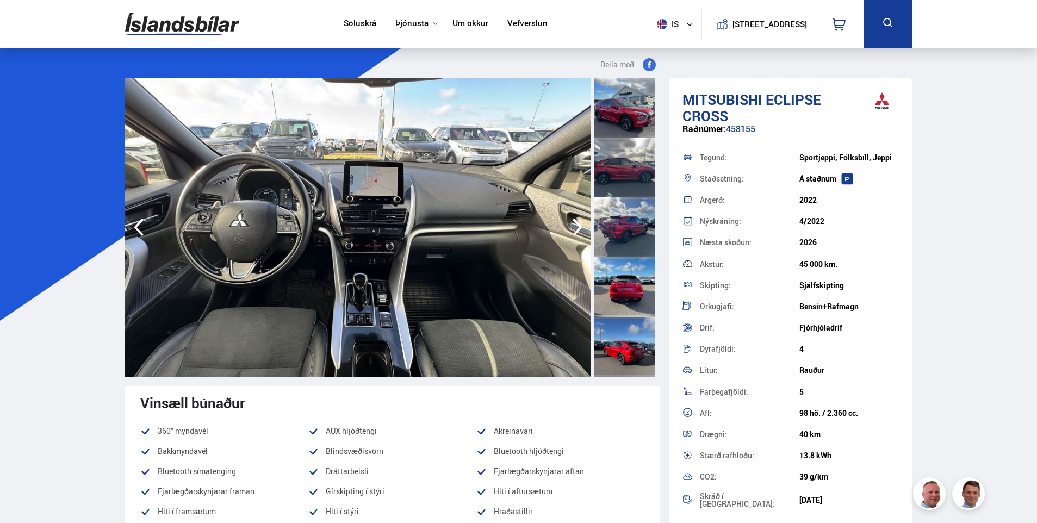
click at [577, 223] on icon "button" at bounding box center [577, 228] width 10 height 18
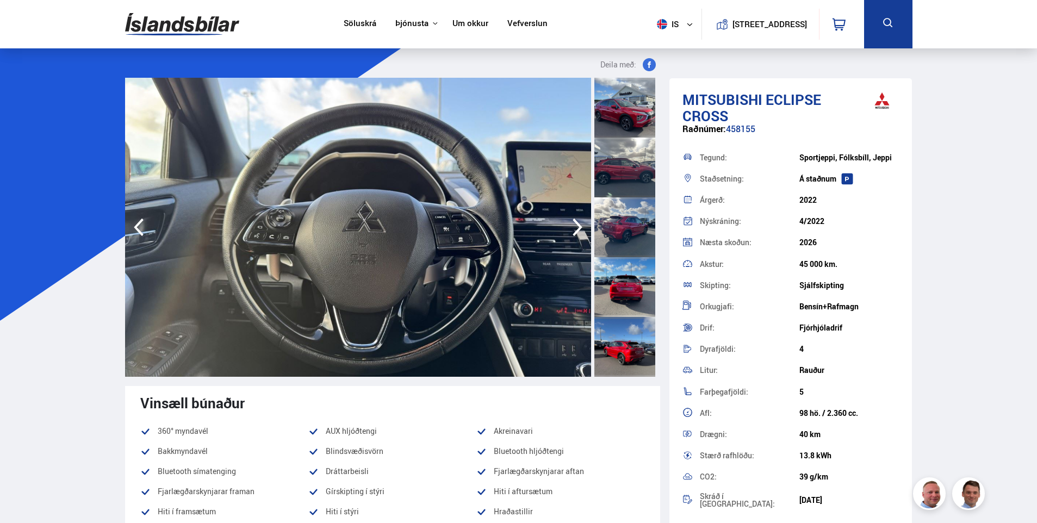
click at [577, 223] on icon "button" at bounding box center [577, 228] width 10 height 18
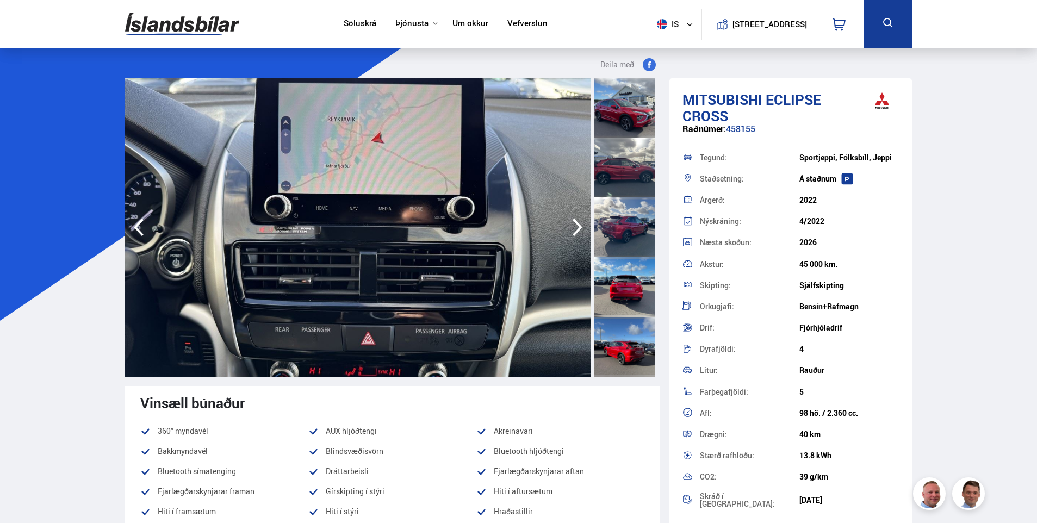
click at [577, 223] on icon "button" at bounding box center [577, 228] width 10 height 18
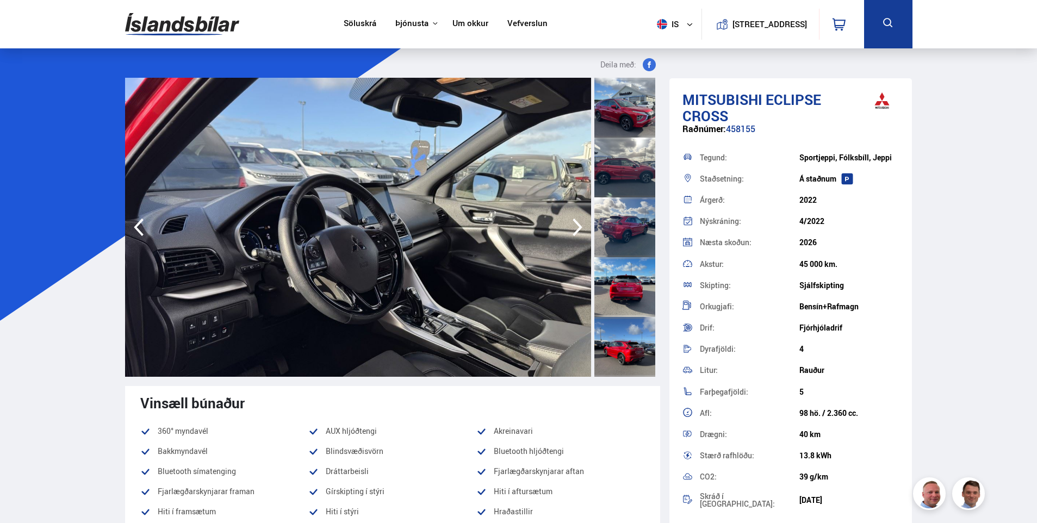
click at [577, 223] on icon "button" at bounding box center [577, 228] width 10 height 18
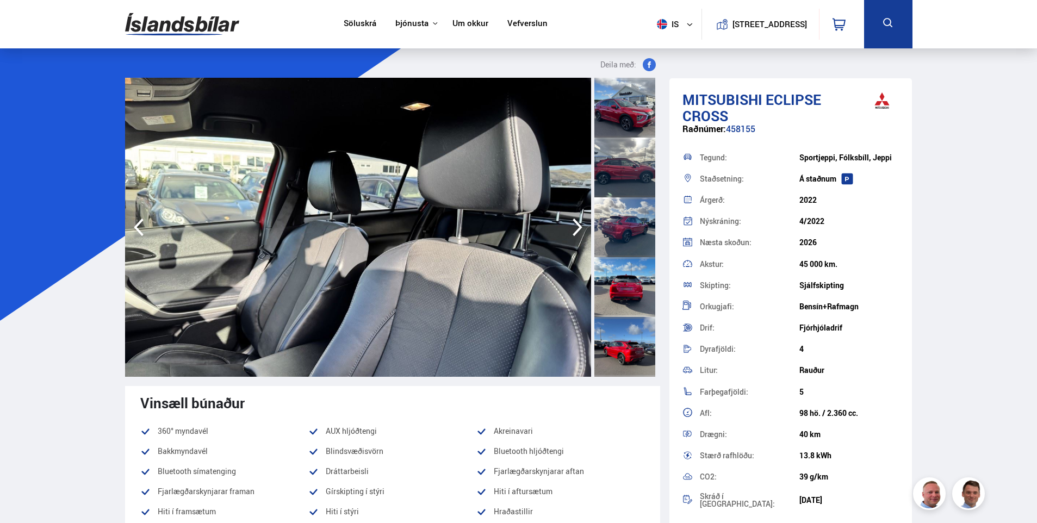
click at [570, 222] on icon "button" at bounding box center [577, 227] width 22 height 26
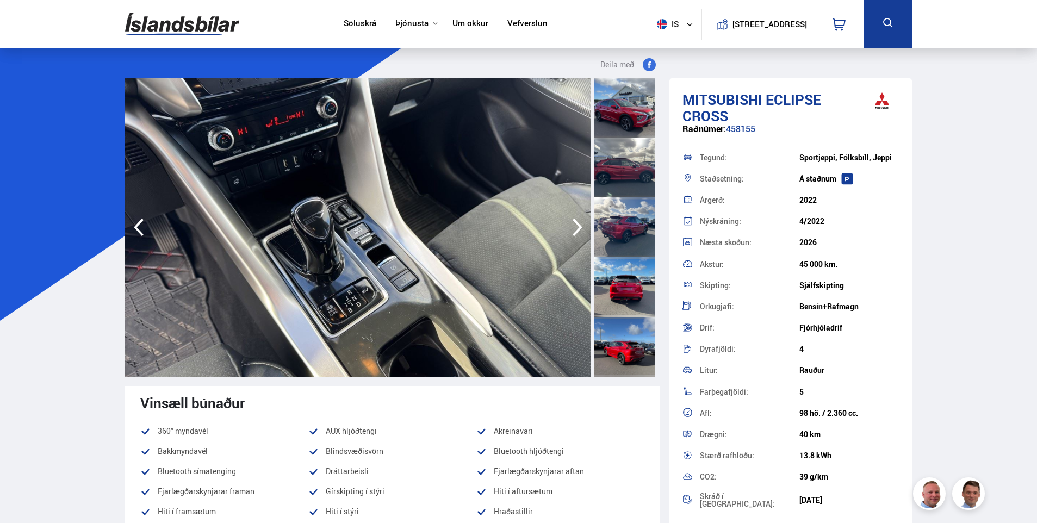
click at [570, 223] on icon "button" at bounding box center [577, 227] width 22 height 26
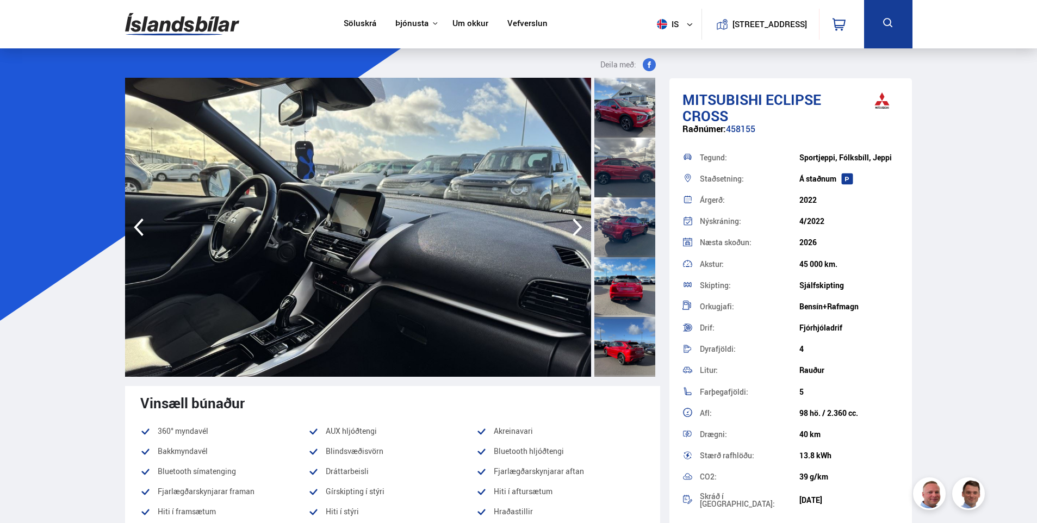
click at [572, 226] on icon "button" at bounding box center [577, 227] width 22 height 26
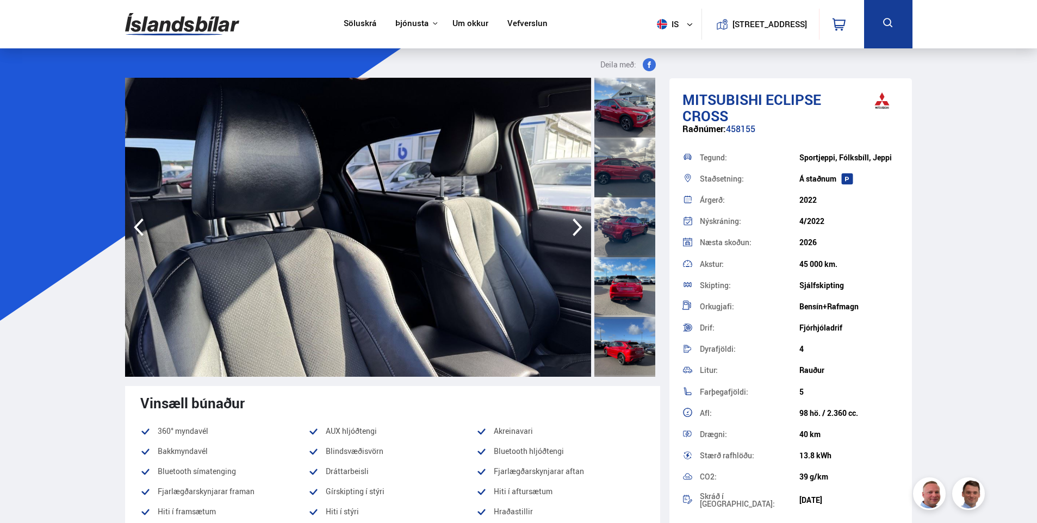
click at [572, 226] on icon "button" at bounding box center [577, 227] width 22 height 26
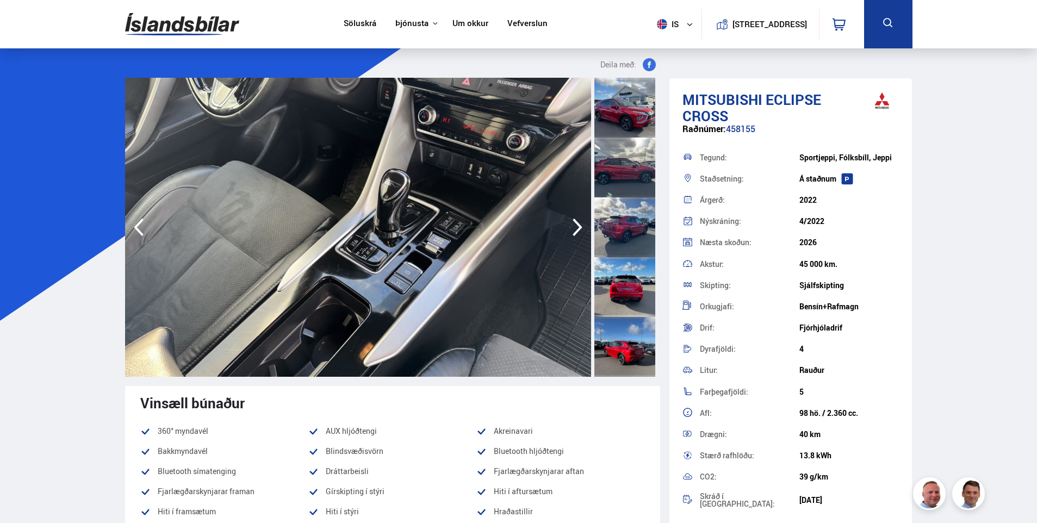
click at [576, 218] on icon "button" at bounding box center [577, 227] width 22 height 26
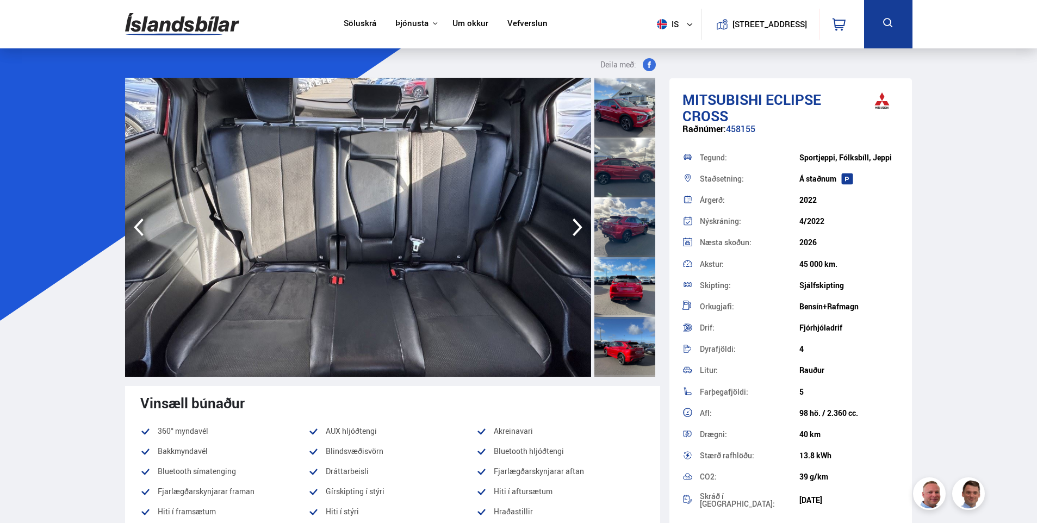
click at [576, 218] on icon "button" at bounding box center [577, 227] width 22 height 26
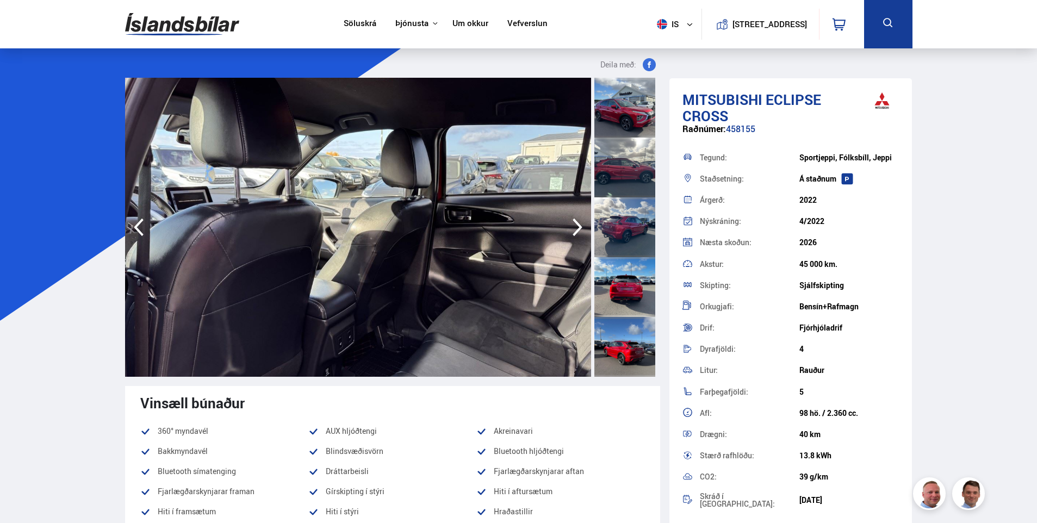
click at [139, 221] on icon "button" at bounding box center [139, 227] width 22 height 26
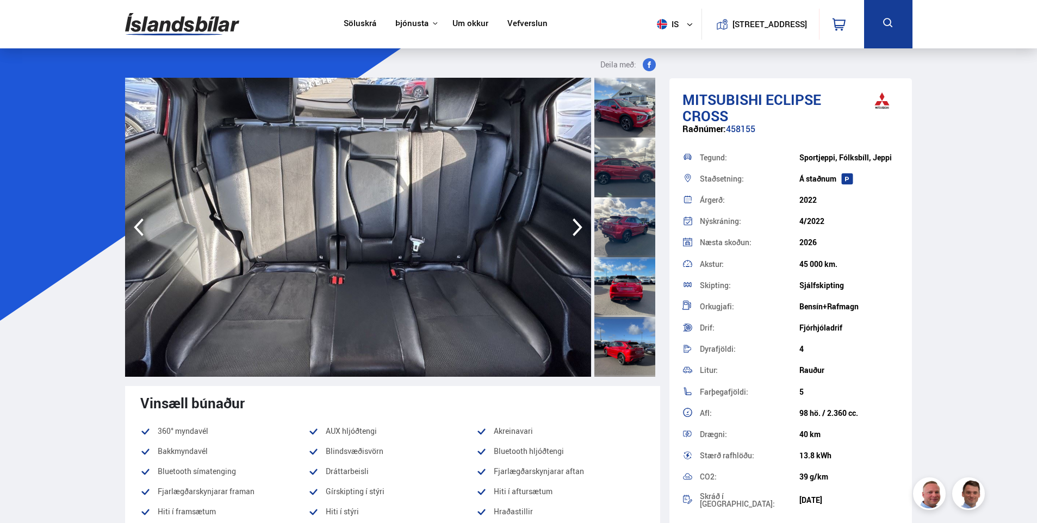
click at [573, 225] on icon "button" at bounding box center [577, 227] width 22 height 26
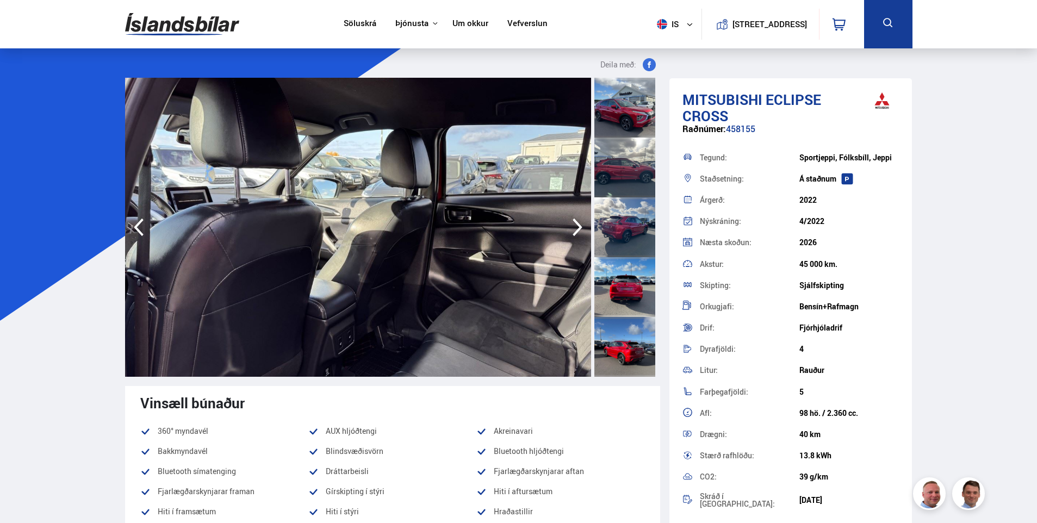
click at [573, 225] on icon "button" at bounding box center [577, 227] width 22 height 26
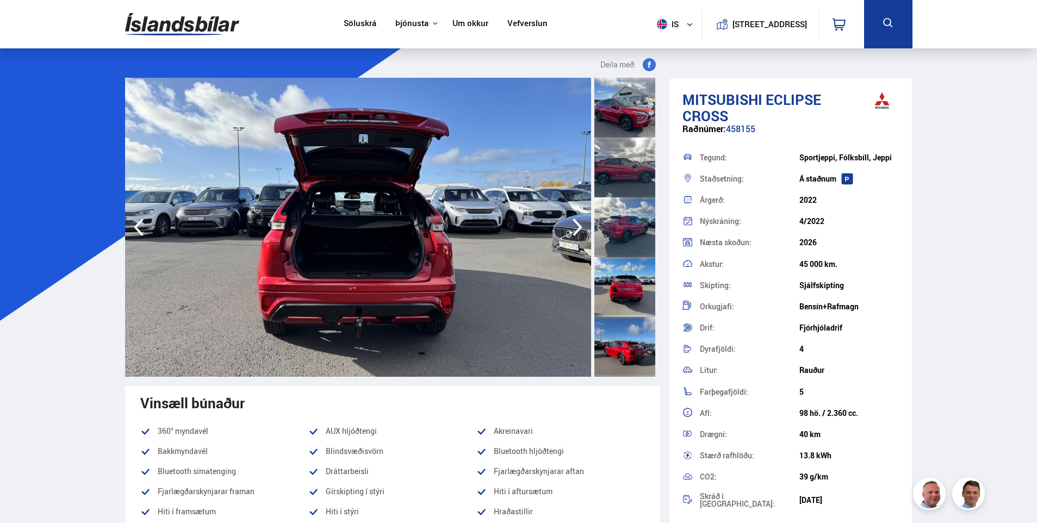
click at [573, 225] on icon "button" at bounding box center [577, 227] width 22 height 26
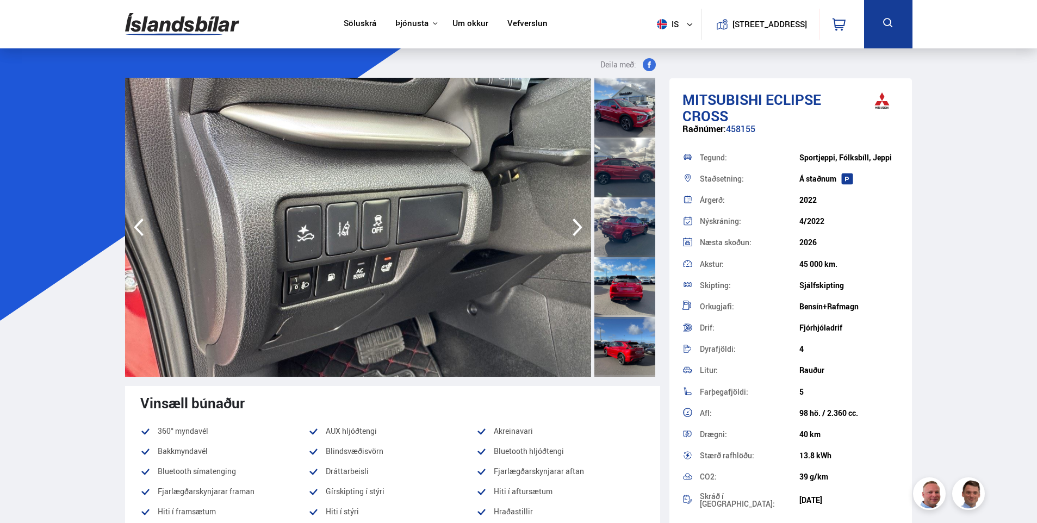
click at [573, 225] on icon "button" at bounding box center [577, 227] width 22 height 26
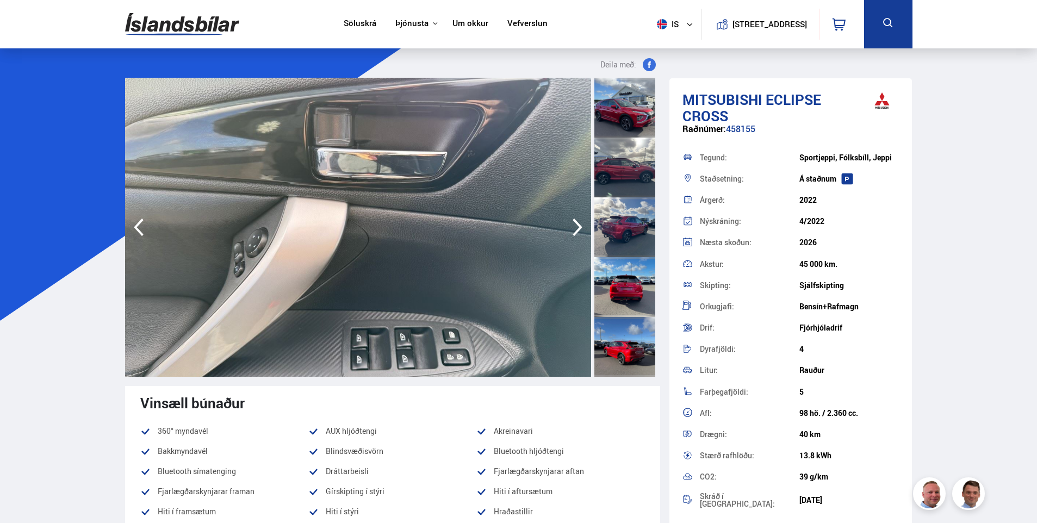
click at [573, 225] on icon "button" at bounding box center [577, 227] width 22 height 26
